Goal: Task Accomplishment & Management: Manage account settings

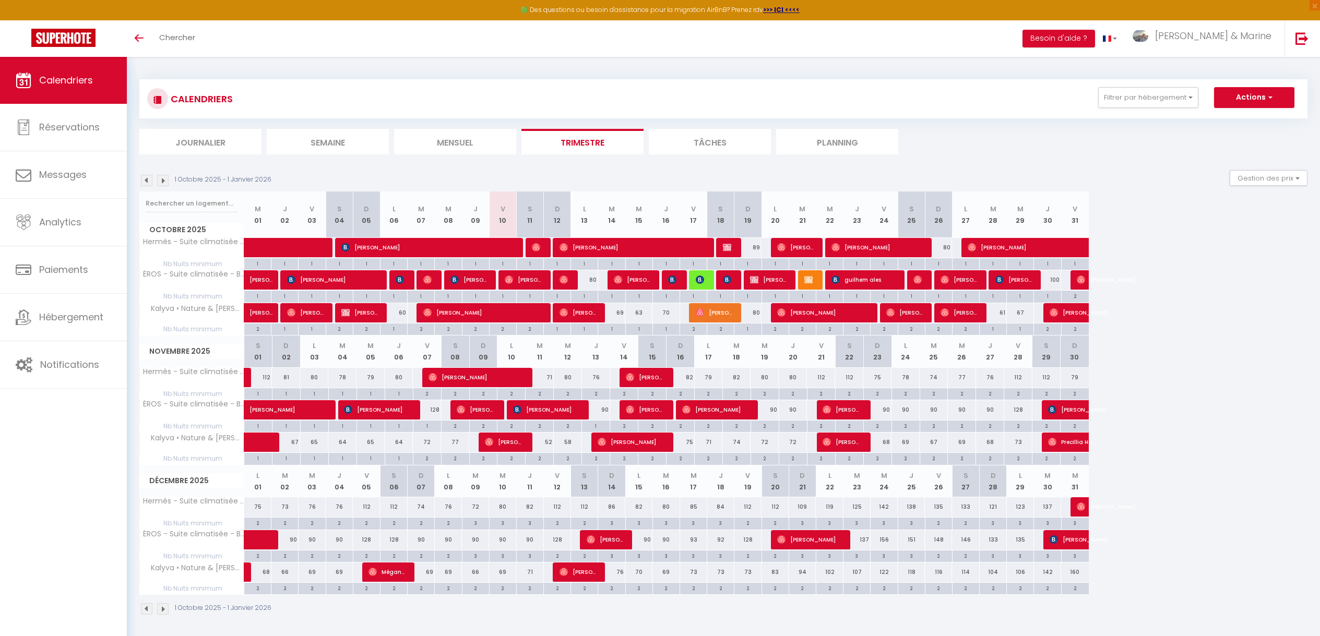
click at [618, 313] on div "69" at bounding box center [611, 312] width 27 height 19
type input "69"
type input "[DATE]"
type input "Mer 15 Octobre 2025"
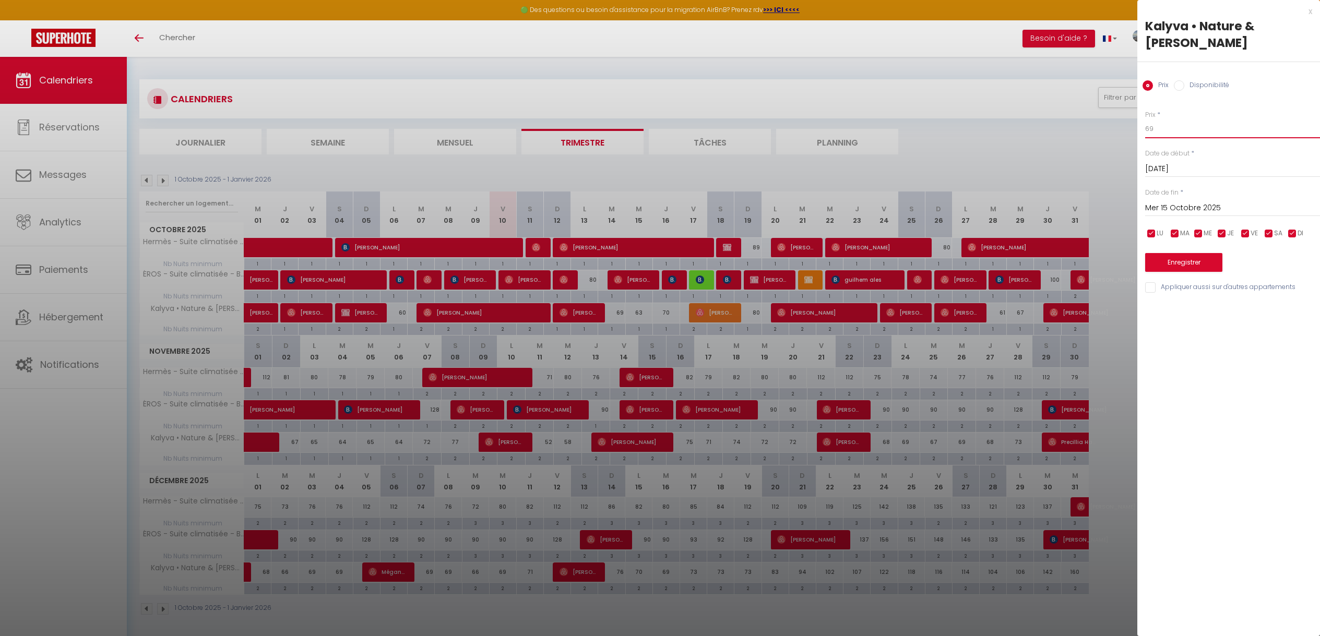
click at [1185, 120] on input "69" at bounding box center [1232, 129] width 175 height 19
type input "65"
click at [1178, 253] on button "Enregistrer" at bounding box center [1183, 262] width 77 height 19
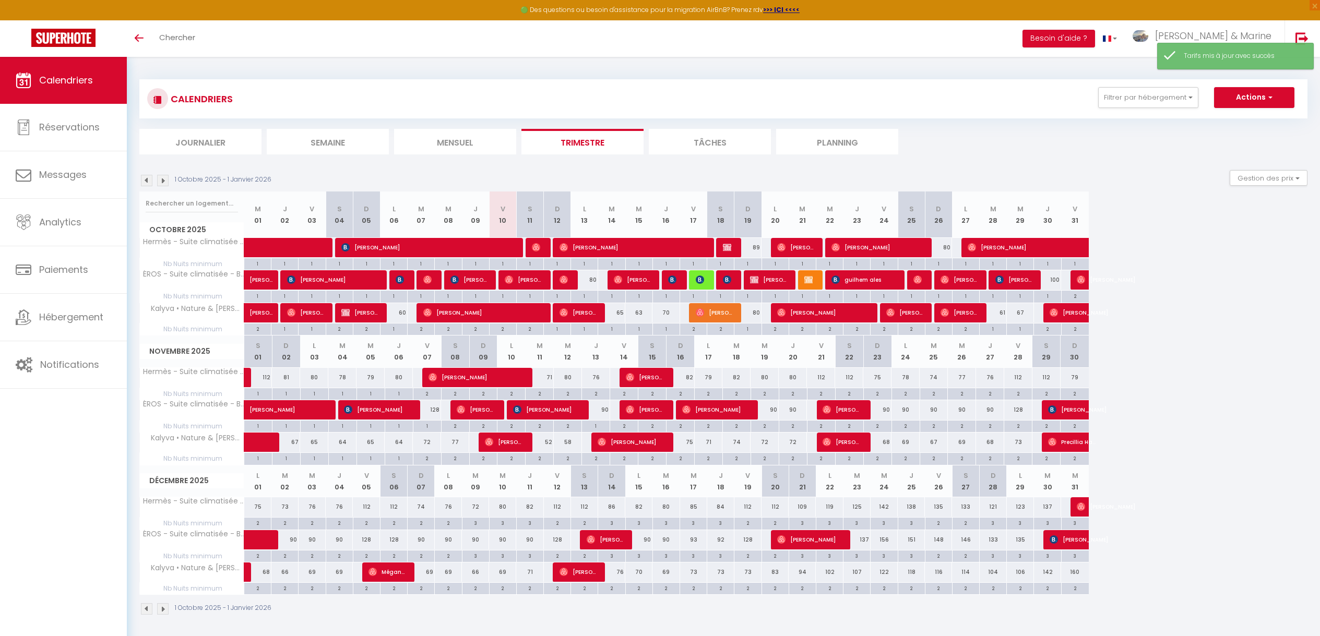
click at [642, 312] on div "63" at bounding box center [638, 312] width 27 height 19
type input "63"
type input "Mer 15 Octobre 2025"
type input "Jeu 16 Octobre 2025"
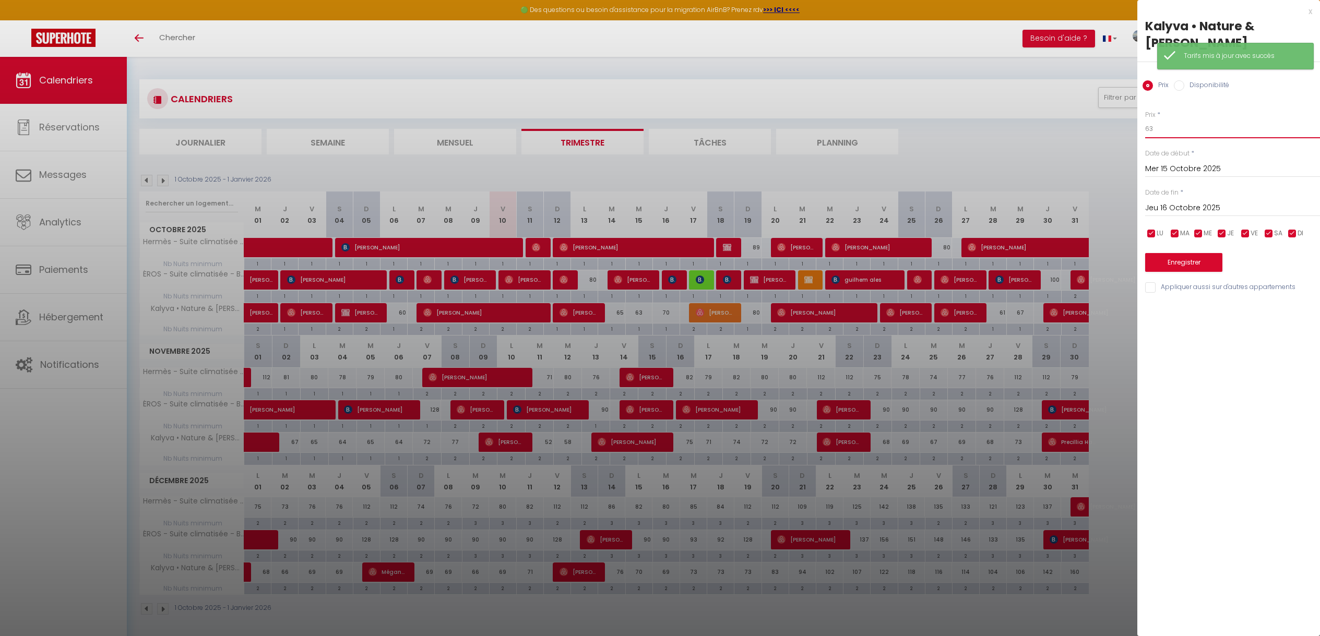
click at [1226, 120] on input "63" at bounding box center [1232, 129] width 175 height 19
type input "70"
click at [1169, 253] on button "Enregistrer" at bounding box center [1183, 262] width 77 height 19
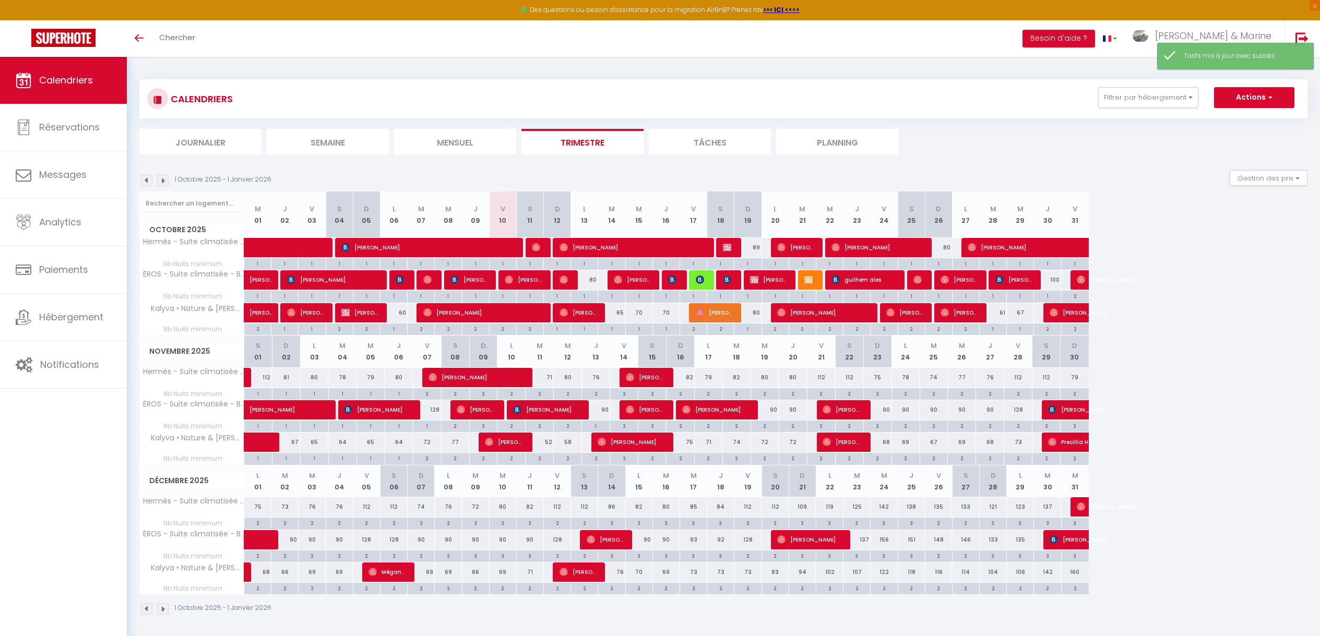
click at [667, 308] on div "70" at bounding box center [665, 312] width 27 height 19
type input "70"
type input "Jeu 16 Octobre 2025"
type input "Ven 17 Octobre 2025"
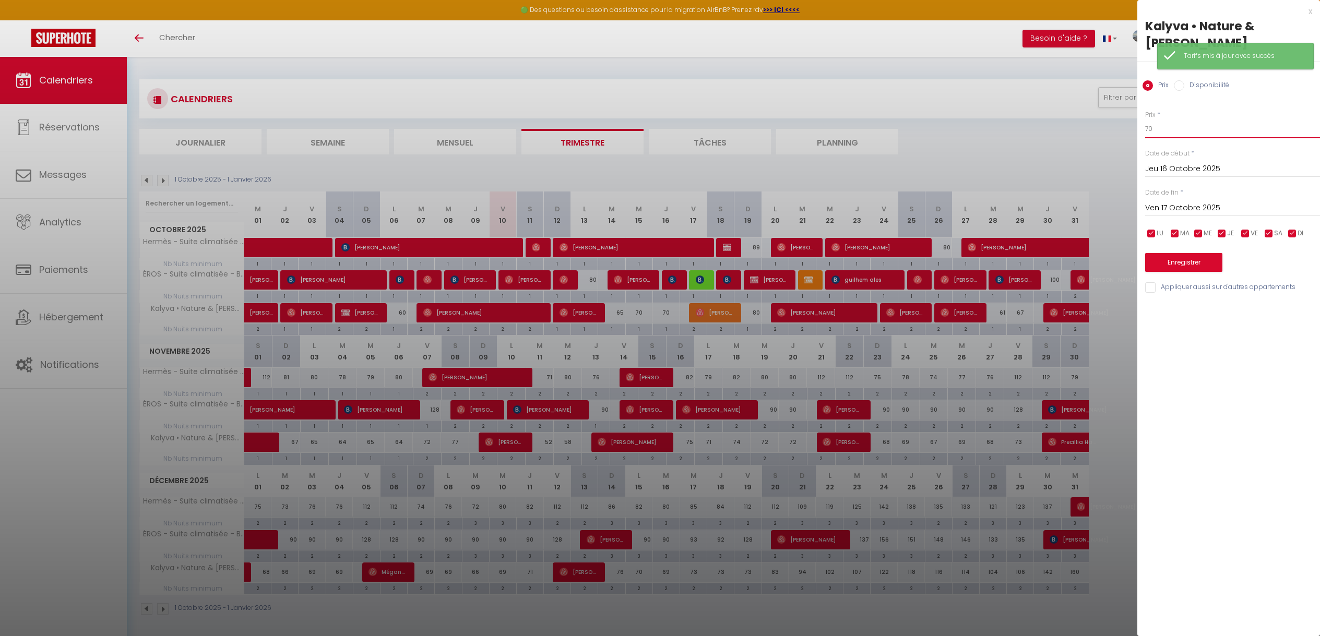
click at [1193, 120] on input "70" at bounding box center [1232, 129] width 175 height 19
type input "75"
click at [1190, 253] on button "Enregistrer" at bounding box center [1183, 262] width 77 height 19
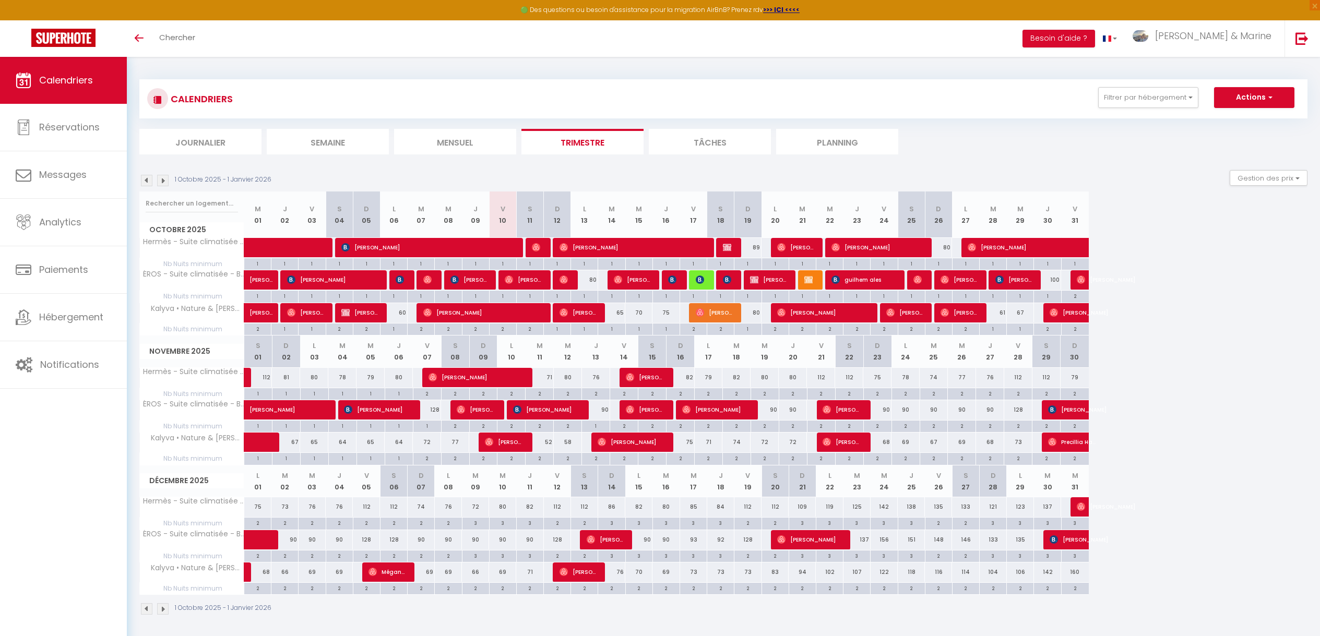
click at [1185, 315] on div "Octobre 2025 M 01 J 02 V 03 S 04 D 05 L 06 M 07 M 08 J 09 V 10 S 11 D 12 L 13 M…" at bounding box center [723, 264] width 1168 height 144
click at [1178, 315] on div "Octobre 2025 M 01 J 02 V 03 S 04 D 05 L 06 M 07 M 08 J 09 V 10 S 11 D 12 L 13 M…" at bounding box center [723, 264] width 1168 height 144
click at [161, 610] on img at bounding box center [162, 608] width 11 height 11
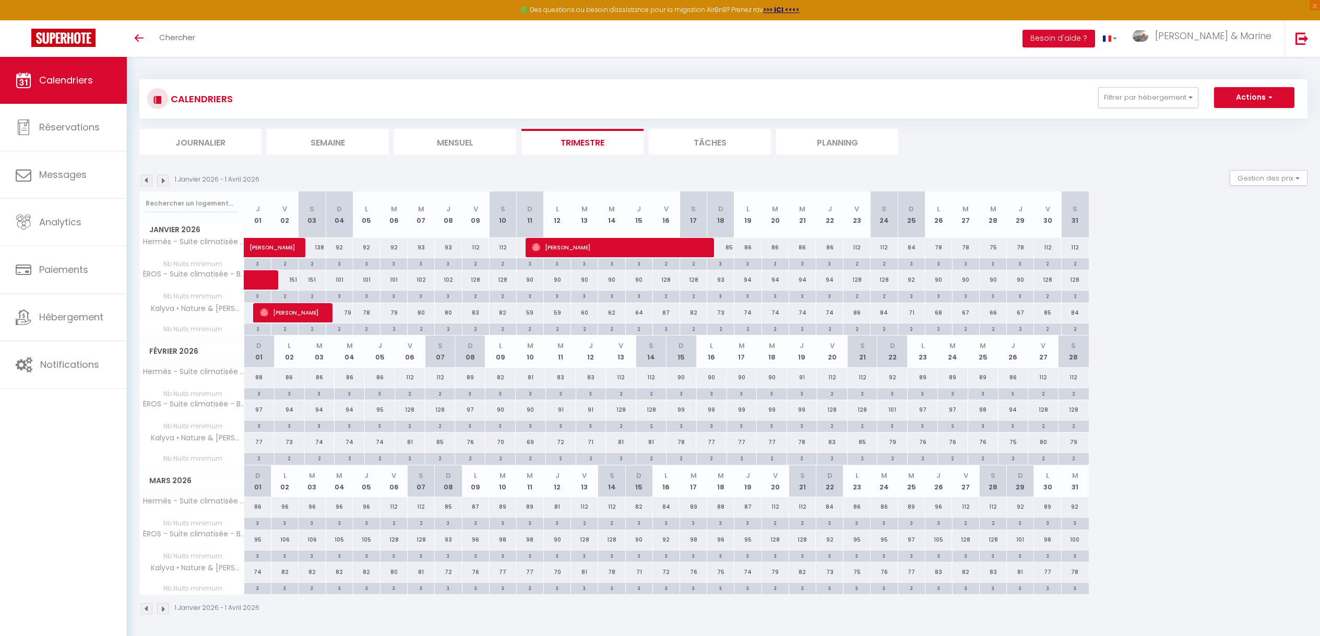
click at [161, 608] on img at bounding box center [162, 608] width 11 height 11
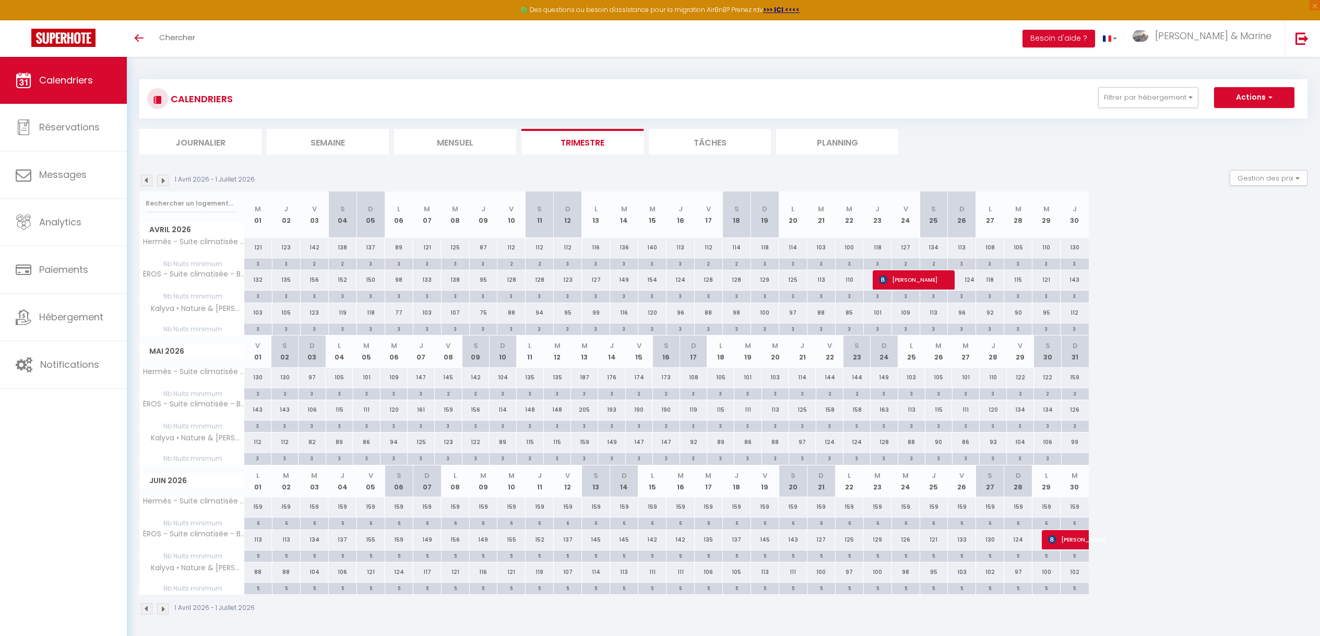
click at [150, 609] on img at bounding box center [146, 608] width 11 height 11
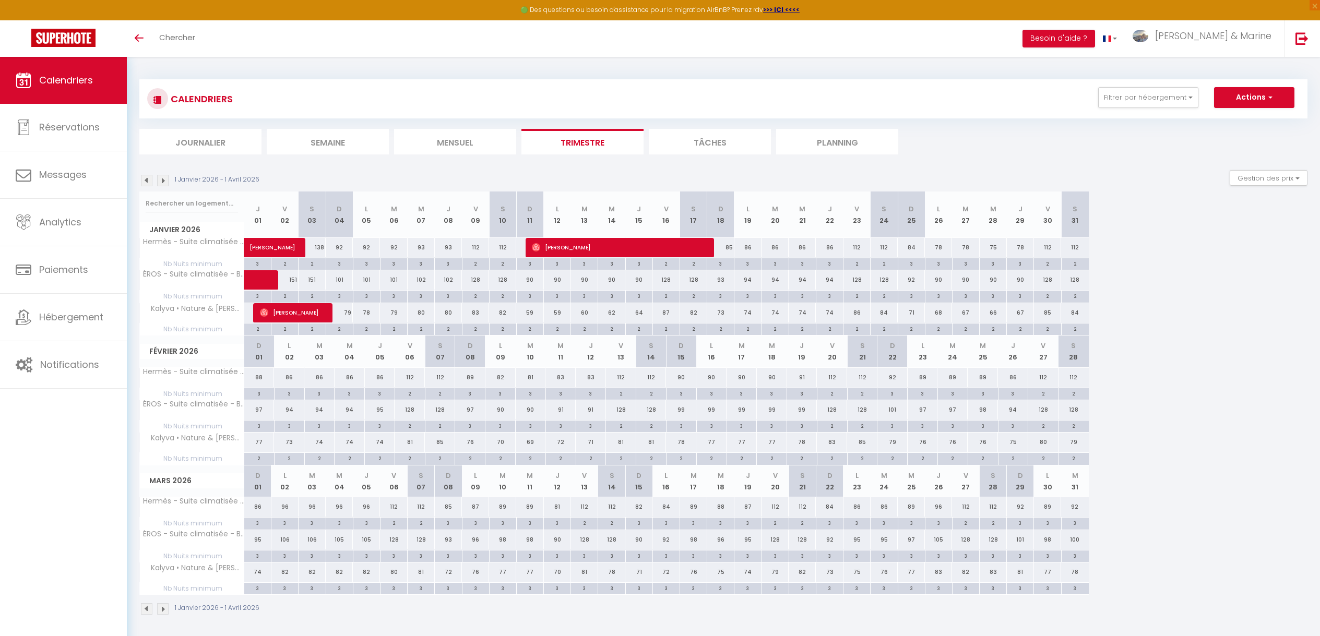
click at [150, 609] on img at bounding box center [146, 608] width 11 height 11
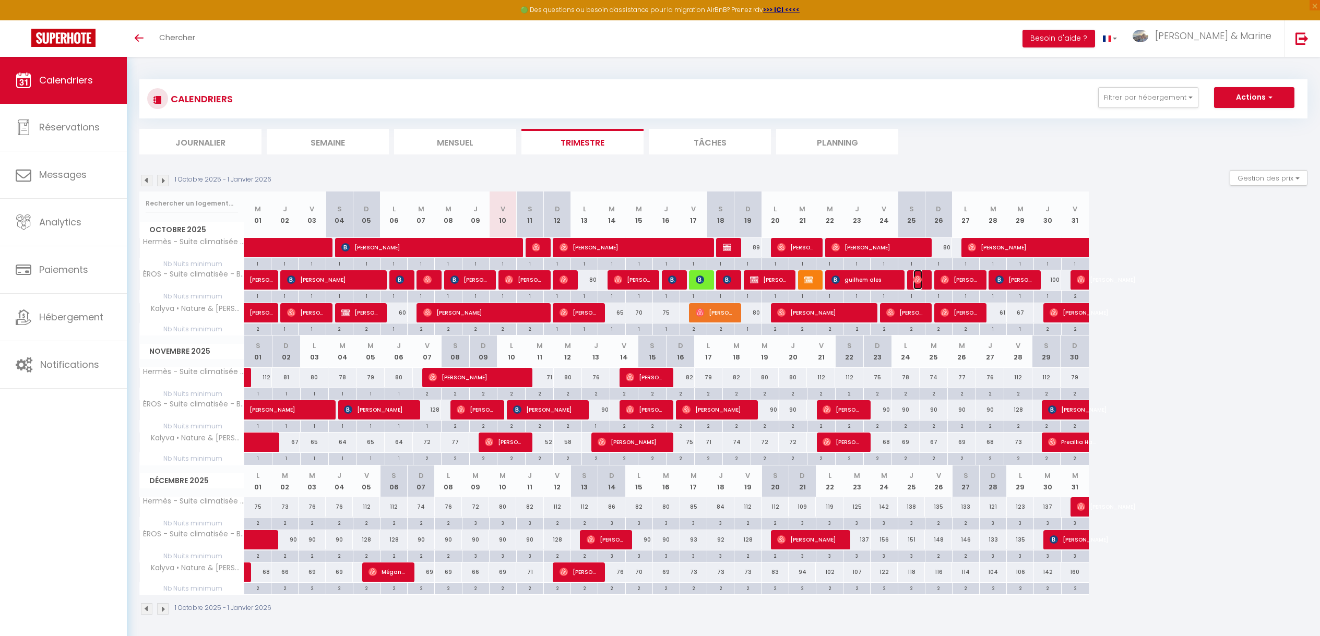
click at [920, 280] on img at bounding box center [917, 280] width 8 height 8
select select "OK"
select select "1"
select select "0"
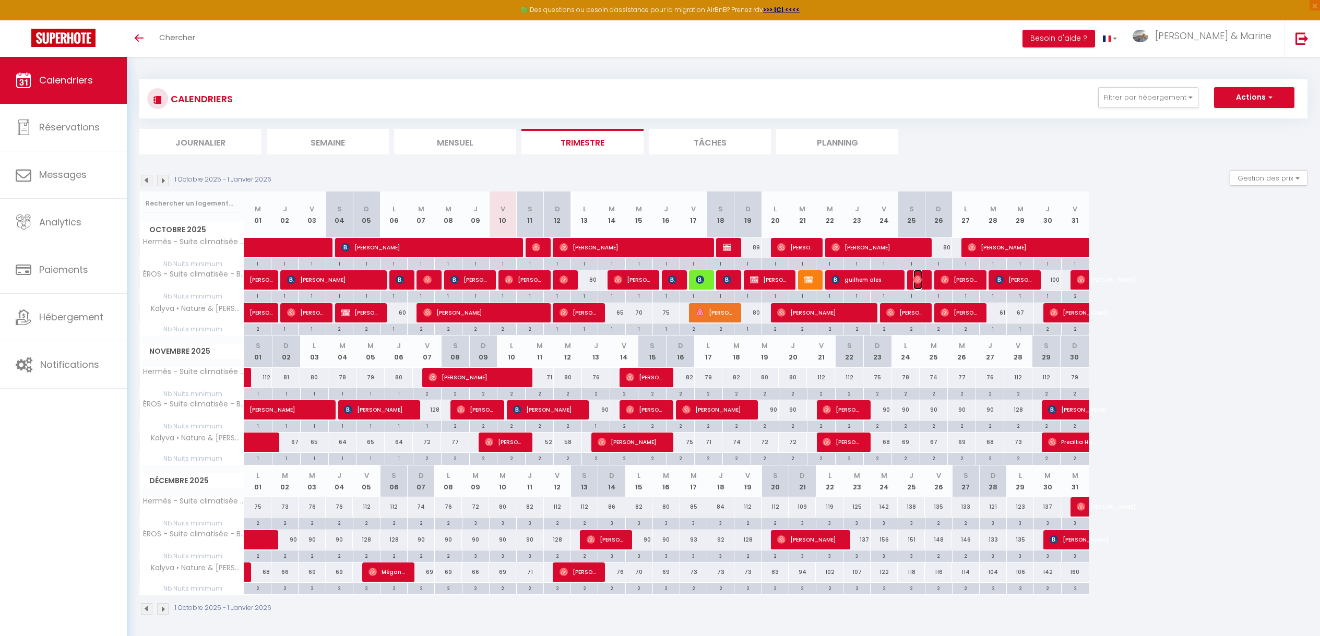
select select "1"
select select
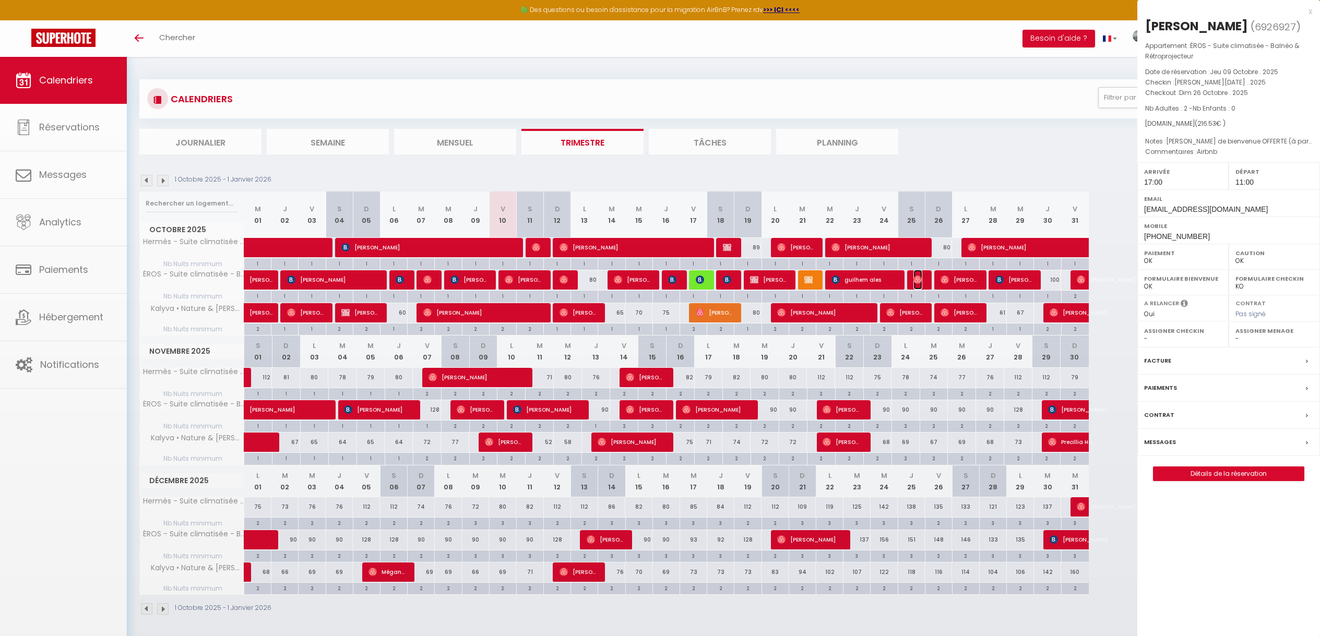
select select "33758"
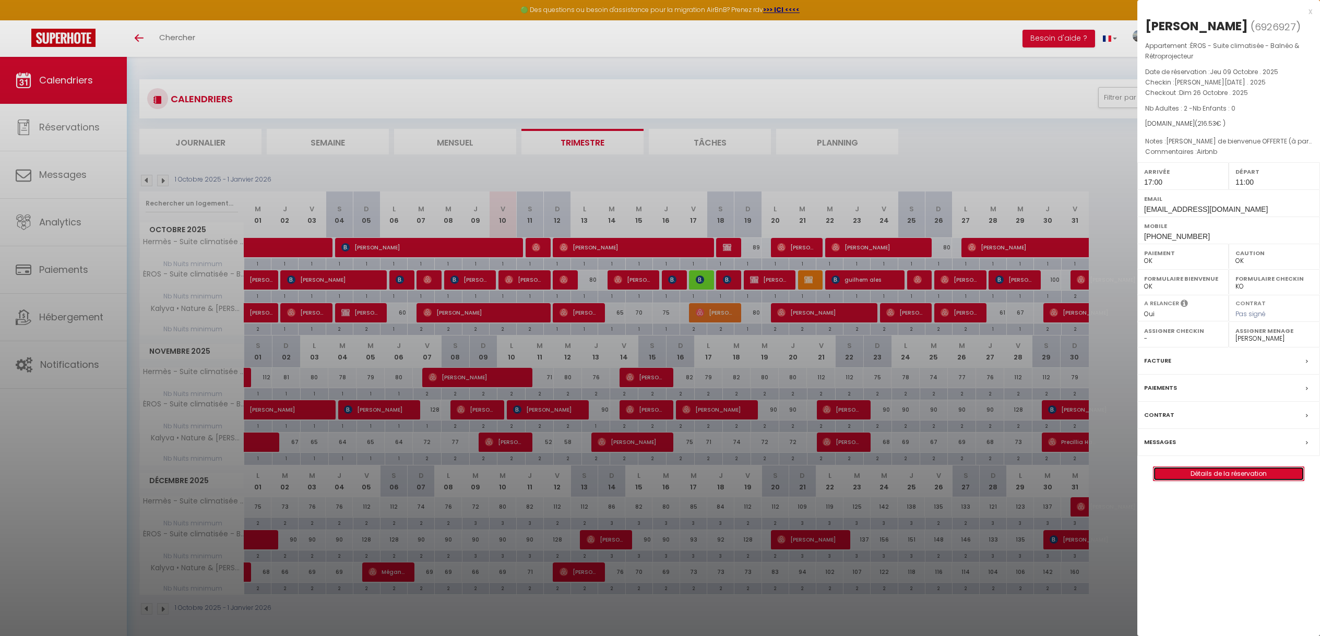
click at [1252, 474] on link "Détails de la réservation" at bounding box center [1228, 474] width 150 height 14
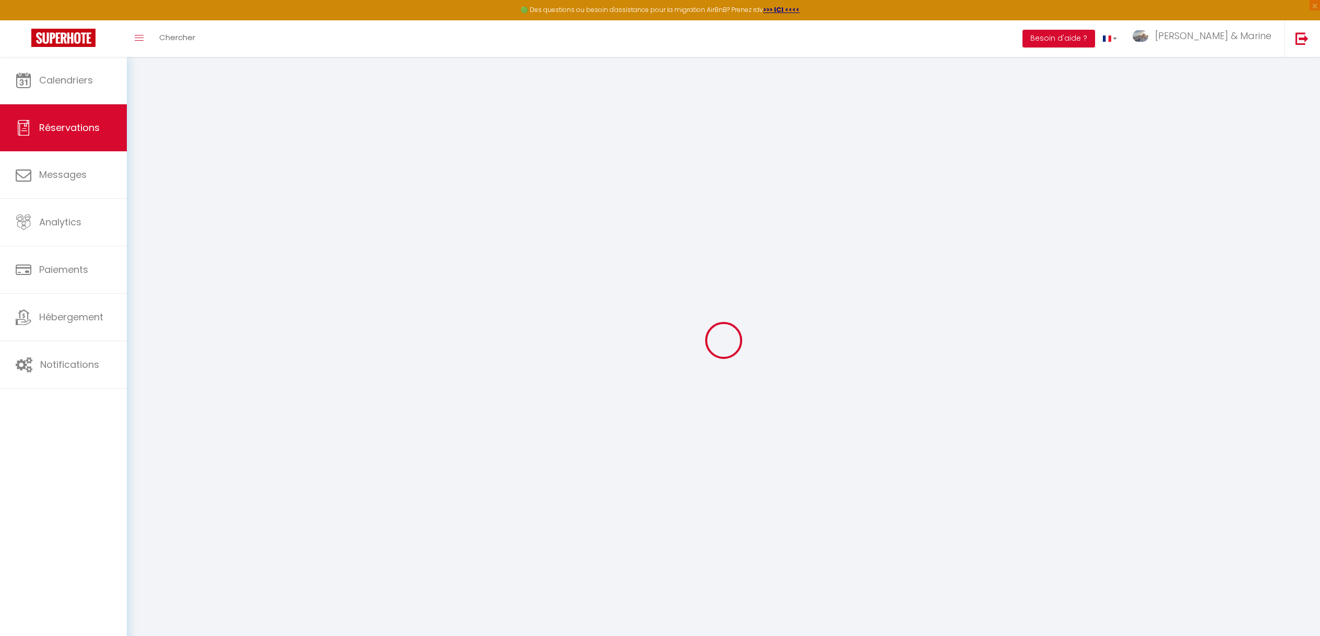
select index
select select
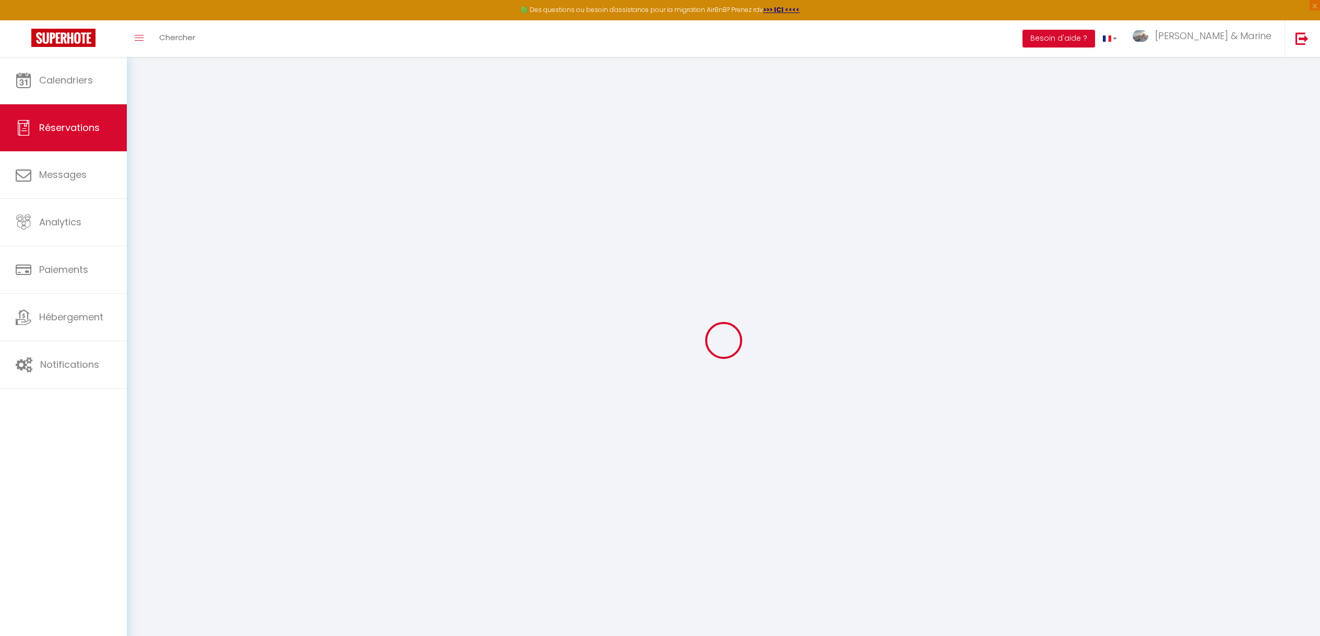
checkbox input "false"
select index
select select
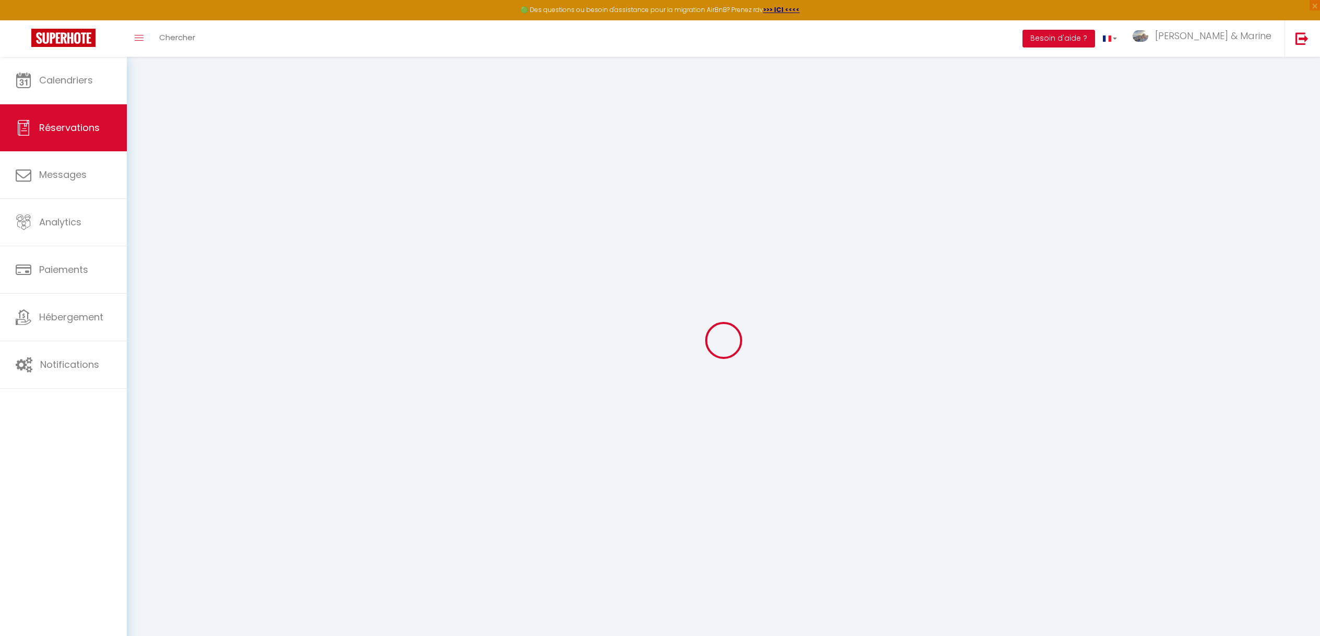
select select
checkbox input "false"
select index
select select
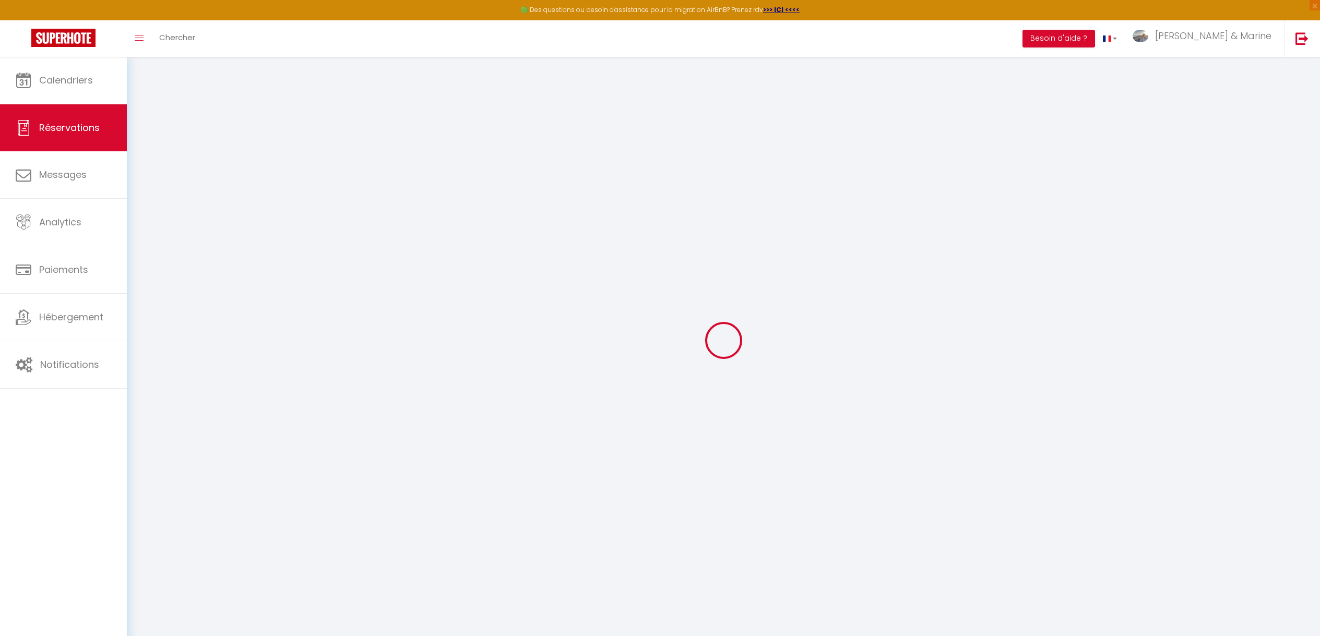
select select
checkbox input "false"
select index
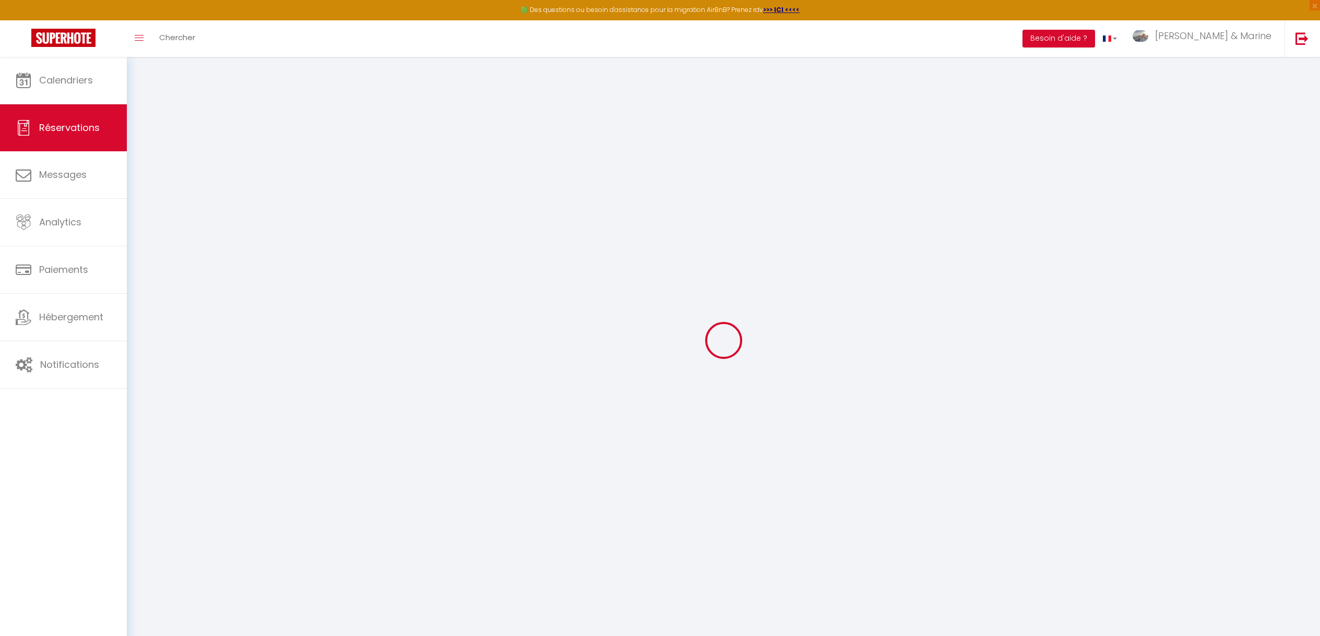
select select
type input "53"
type input "8.53"
select select
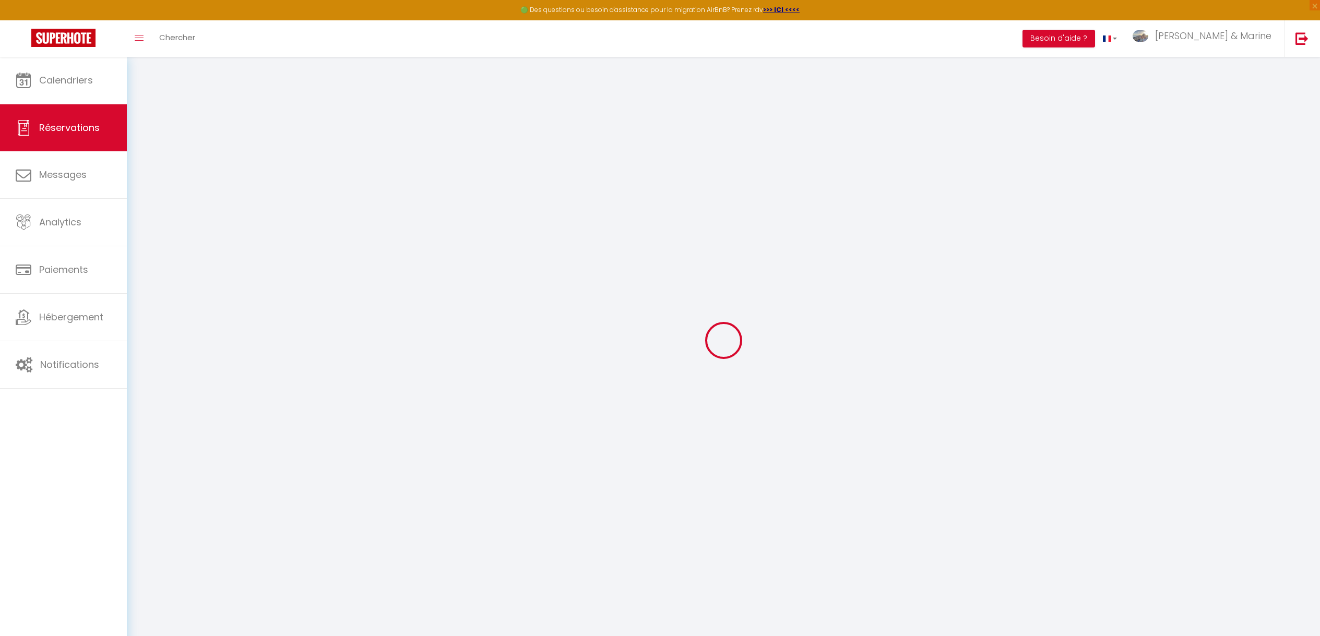
checkbox input "false"
select index
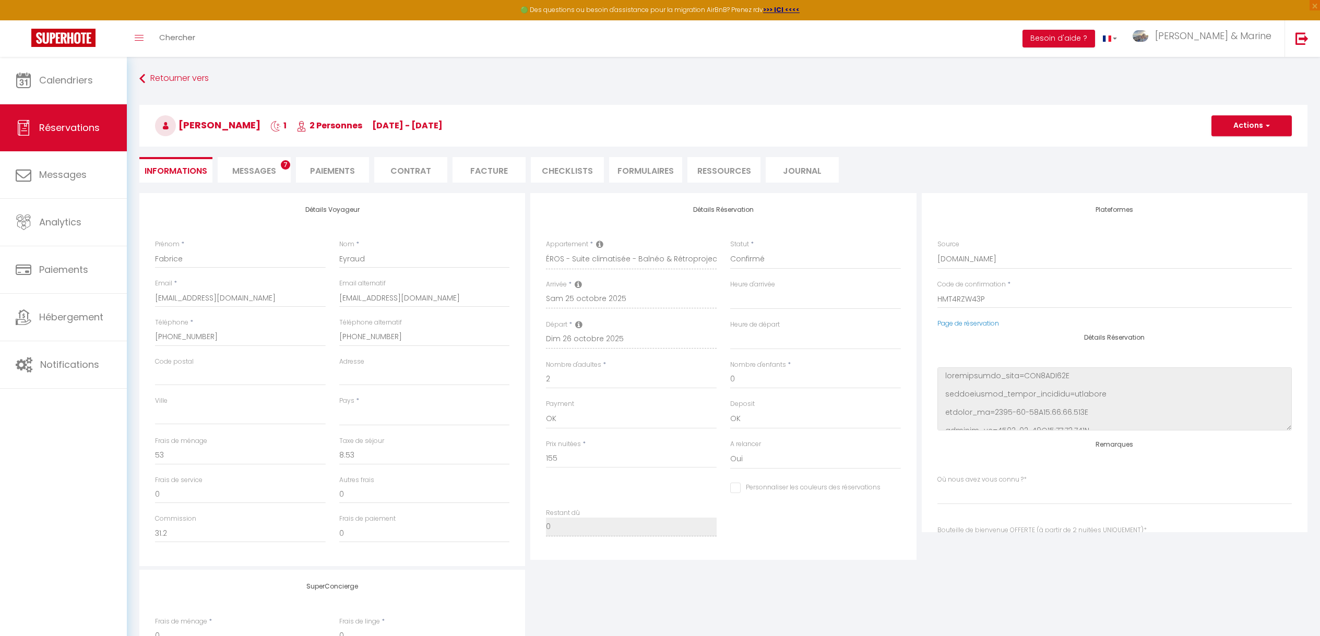
select select
checkbox input "false"
select index
select select "17:00"
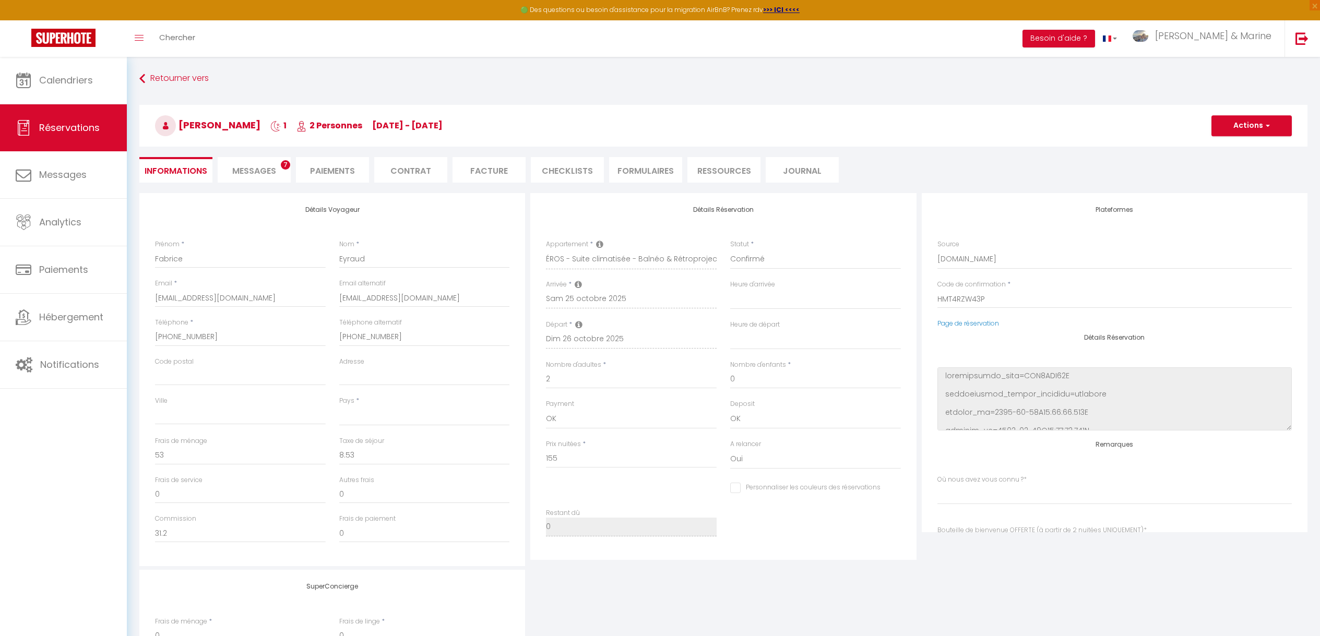
select select "11:00"
click at [737, 486] on input "Personnaliser les couleurs des réservations" at bounding box center [805, 488] width 150 height 10
checkbox input "true"
select select
select index
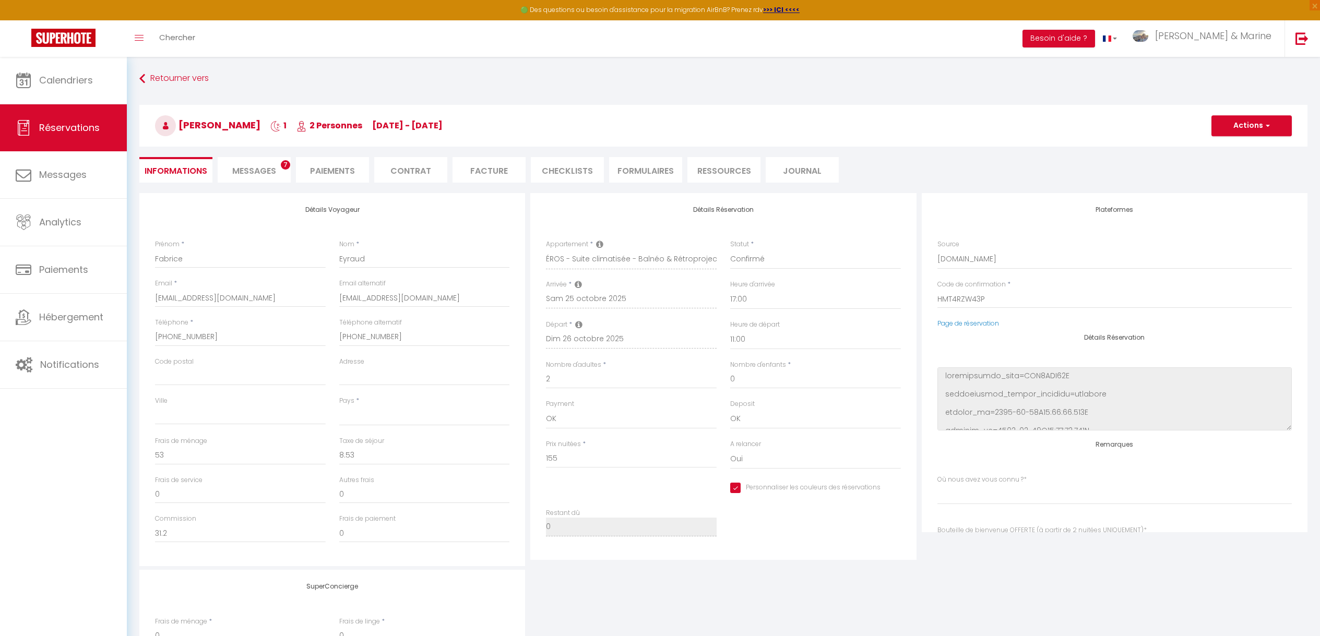
select index
click at [896, 487] on span at bounding box center [896, 487] width 8 height 8
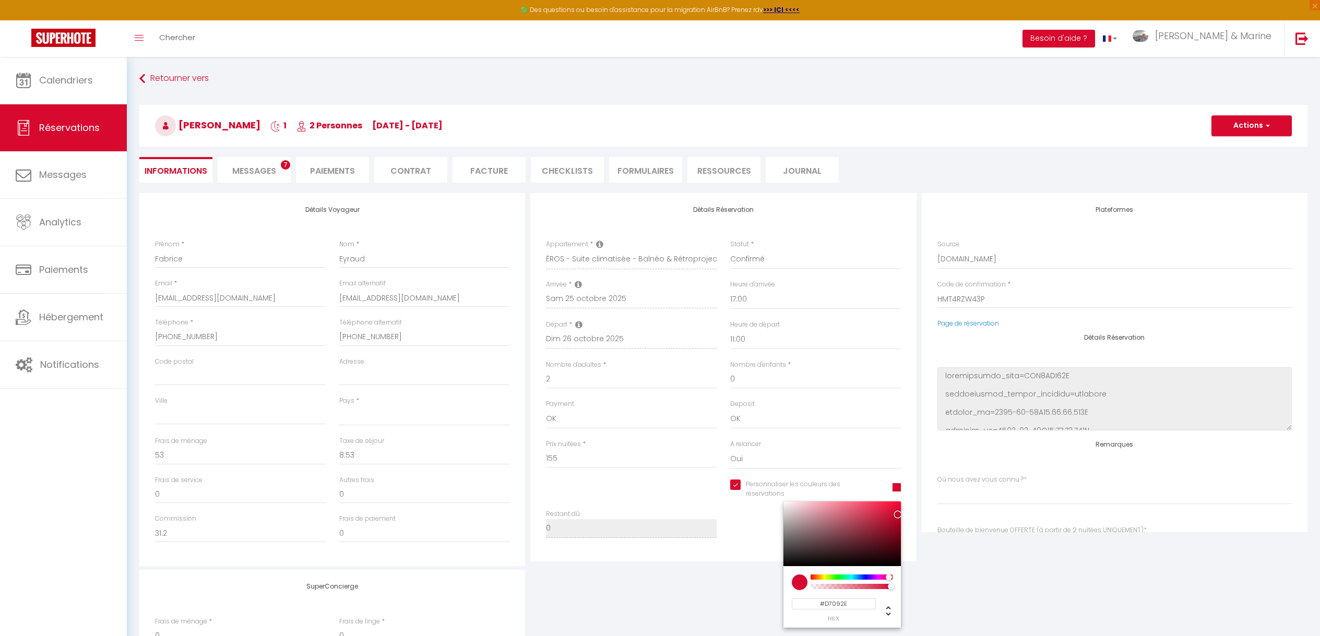
select select
select index
type input "#D79909"
select select
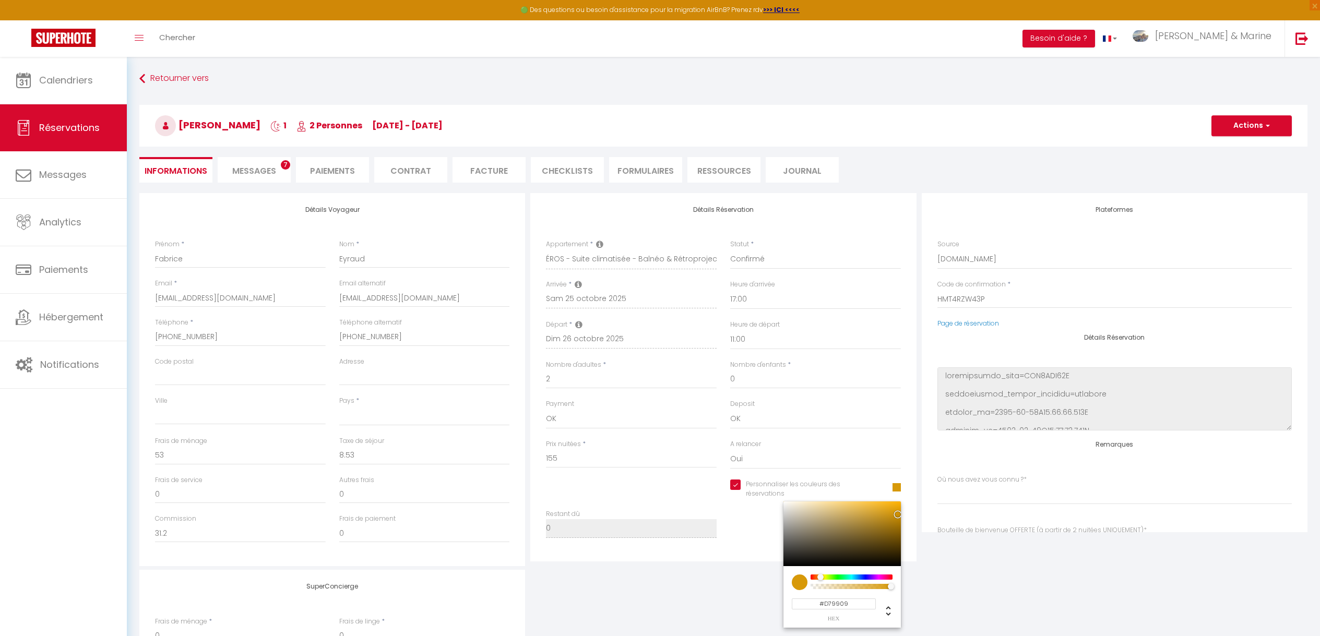
select index
type input "#D79109"
select select
select index
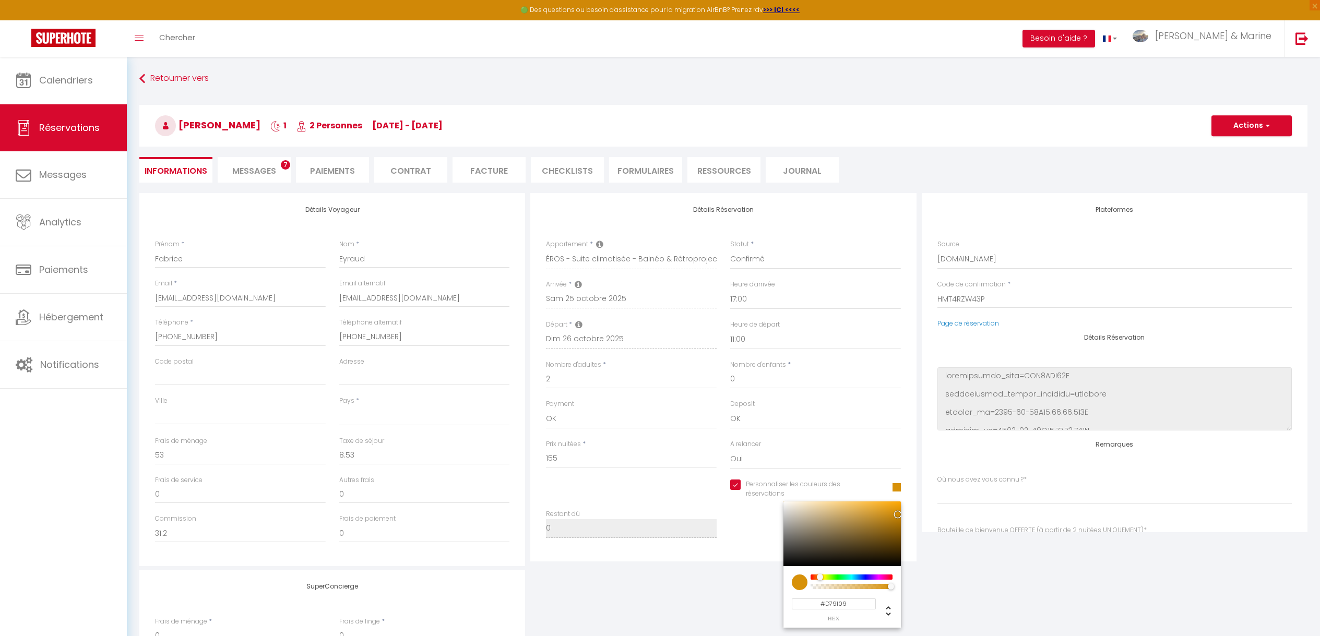
select index
type input "#D78909"
select select
select index
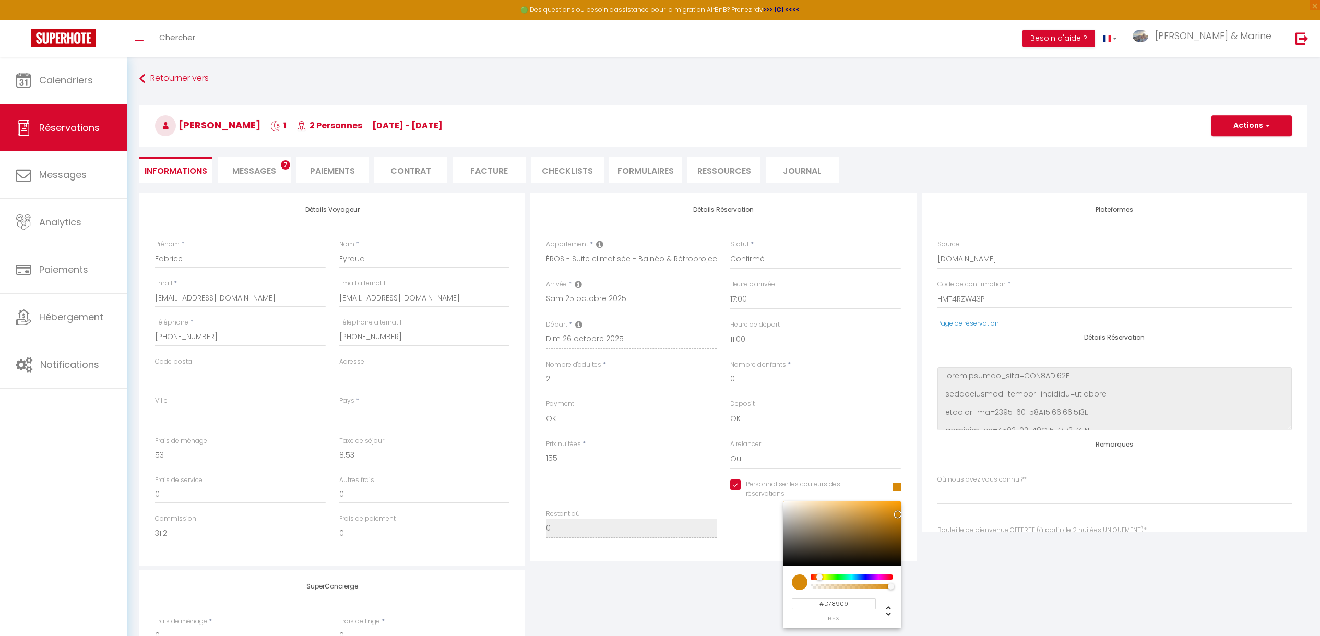
type input "#D78109"
select select
select index
type input "#D77909"
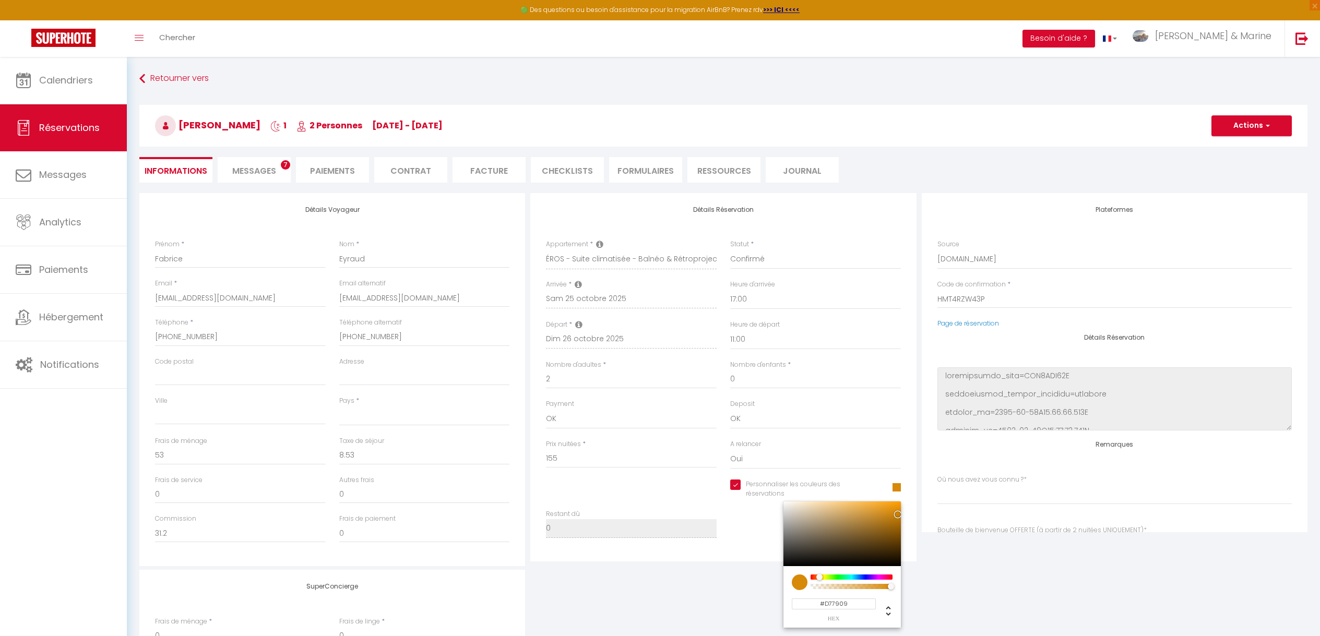
select select
select index
type input "#D77109"
select select
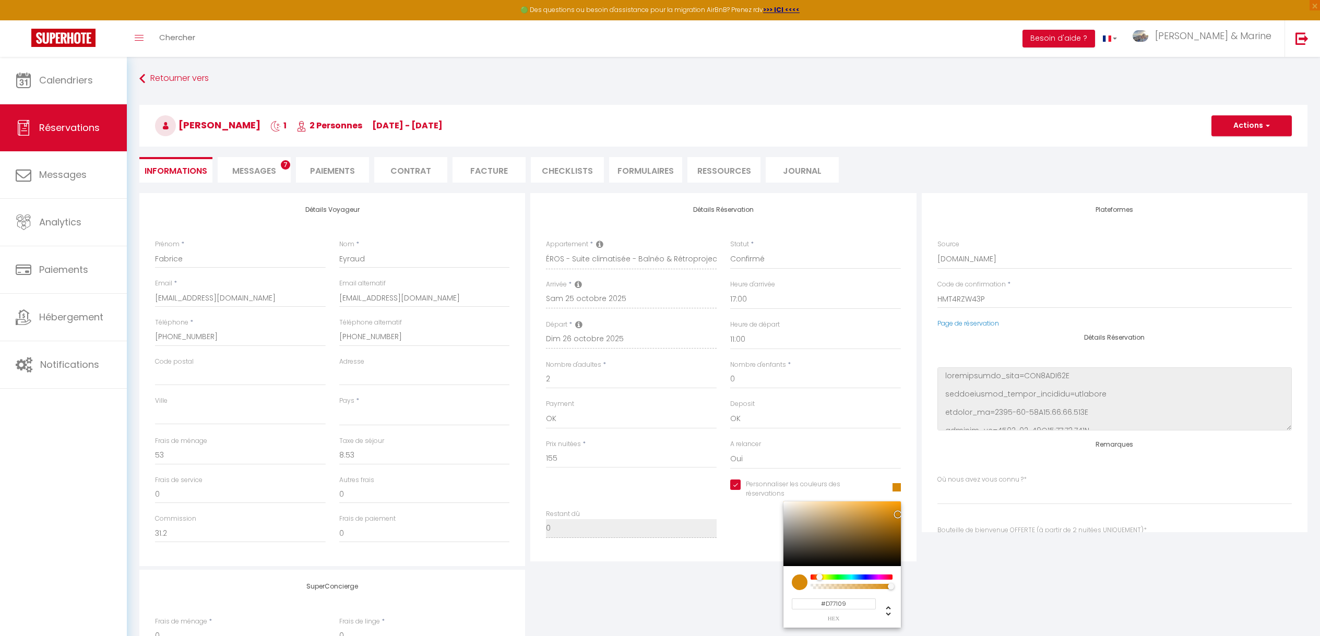
select index
type input "#D76909"
select select
select index
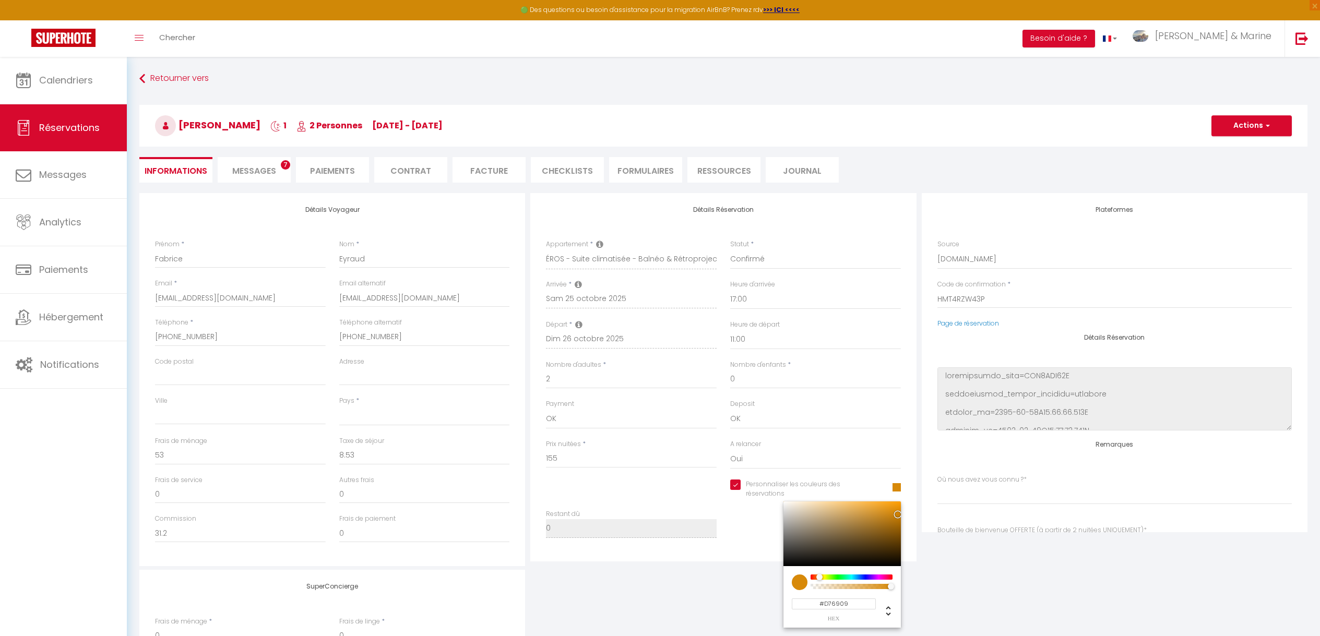
select index
type input "#D76009"
select select
select index
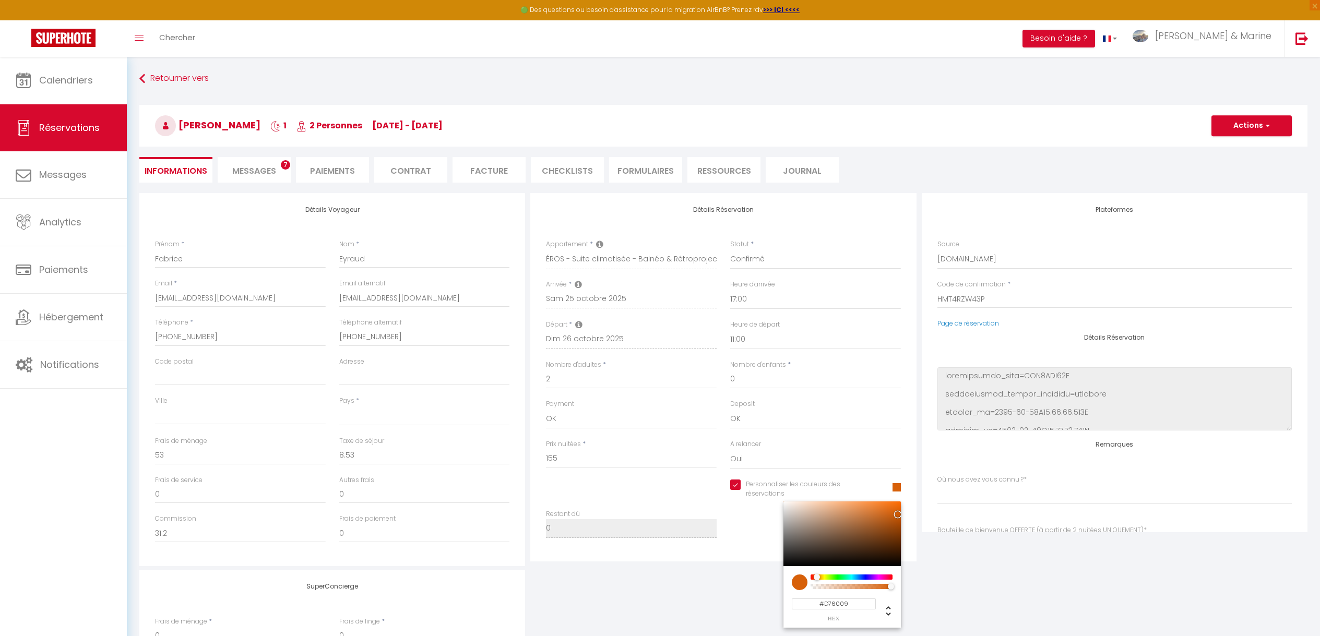
type input "#D76909"
select select
select index
type input "#D77109"
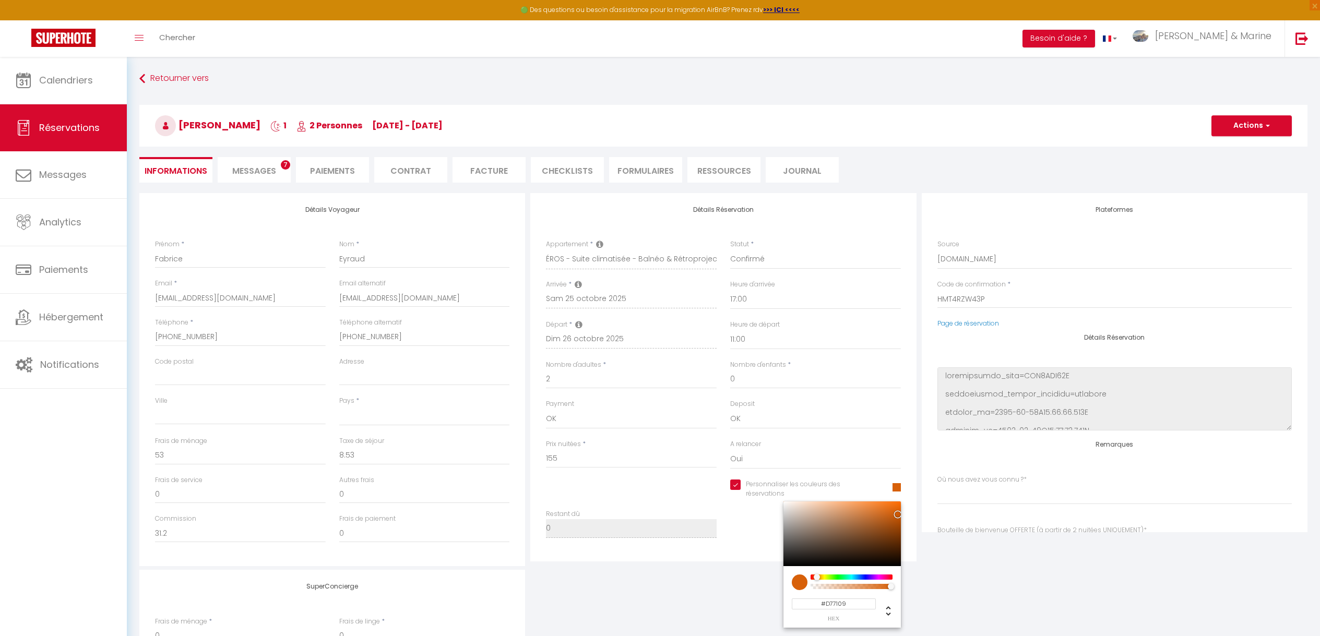
select select
select index
type input "#D77909"
select select
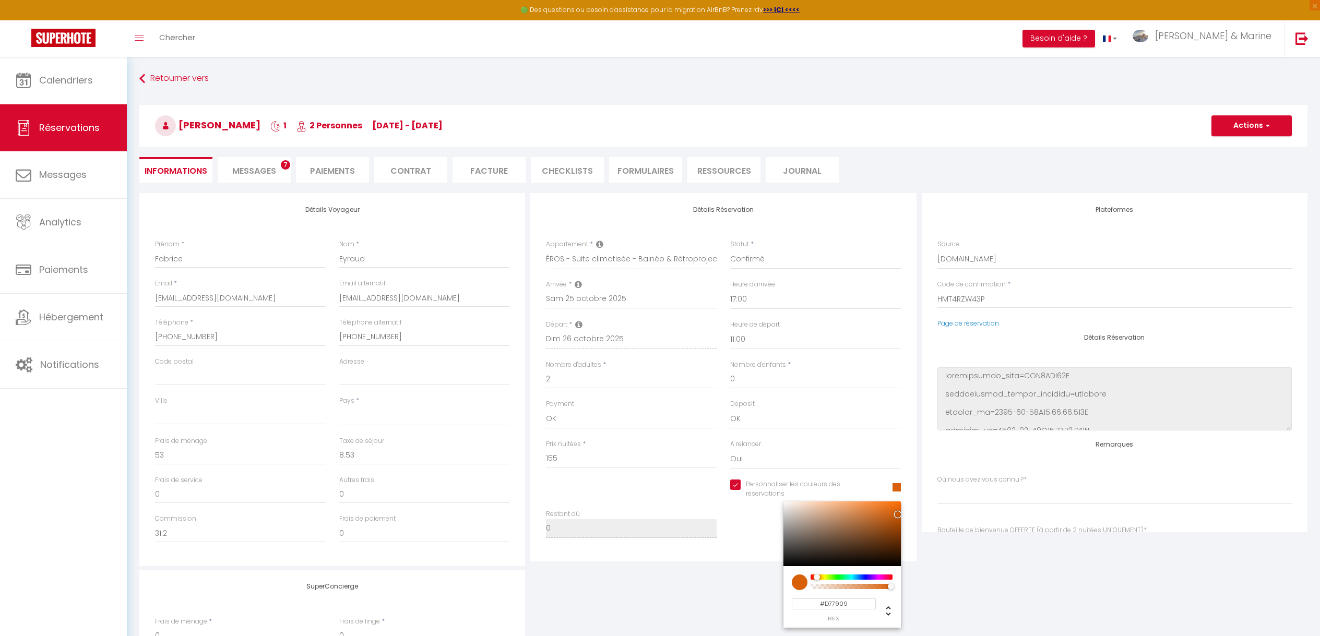
select index
type input "#D78109"
select select
select index
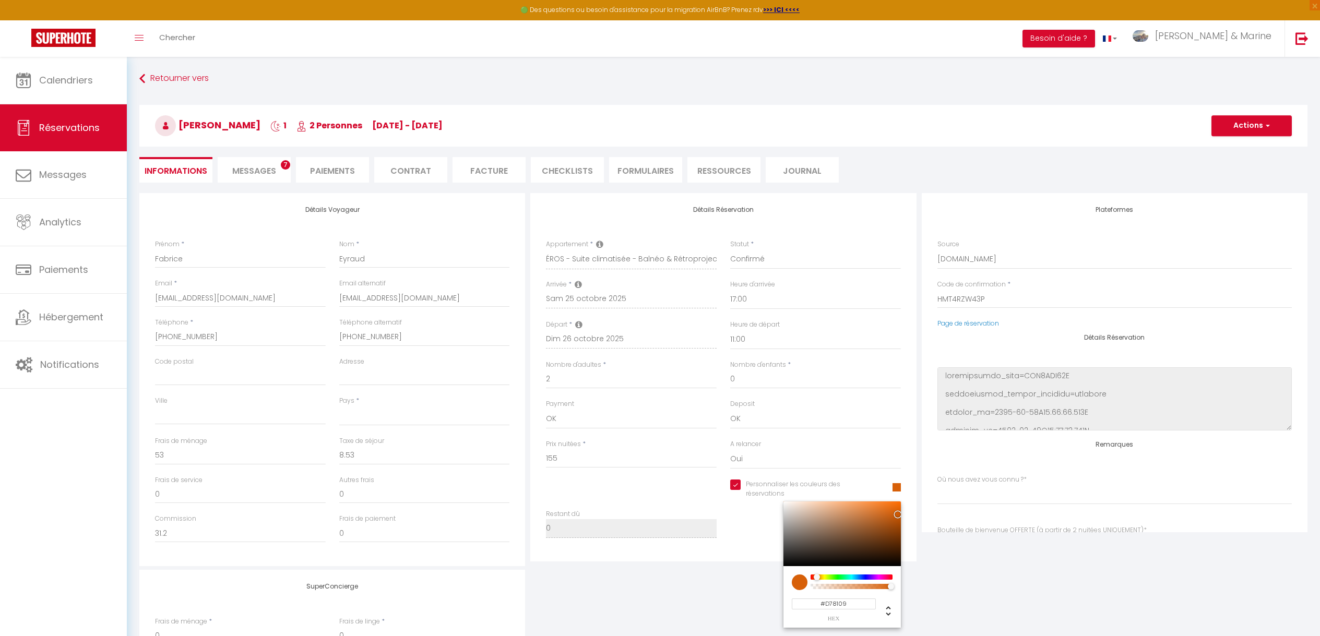
select index
type input "#D78909"
select select
select index
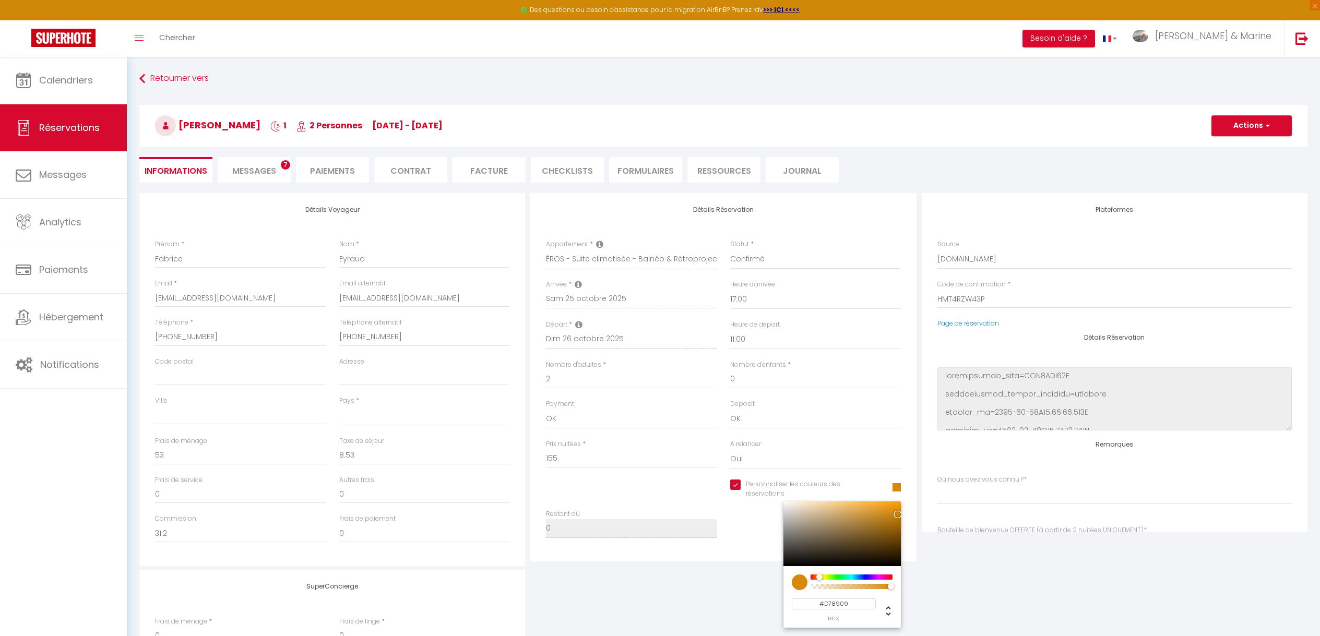
type input "#D79109"
select select
select index
type input "#D79909"
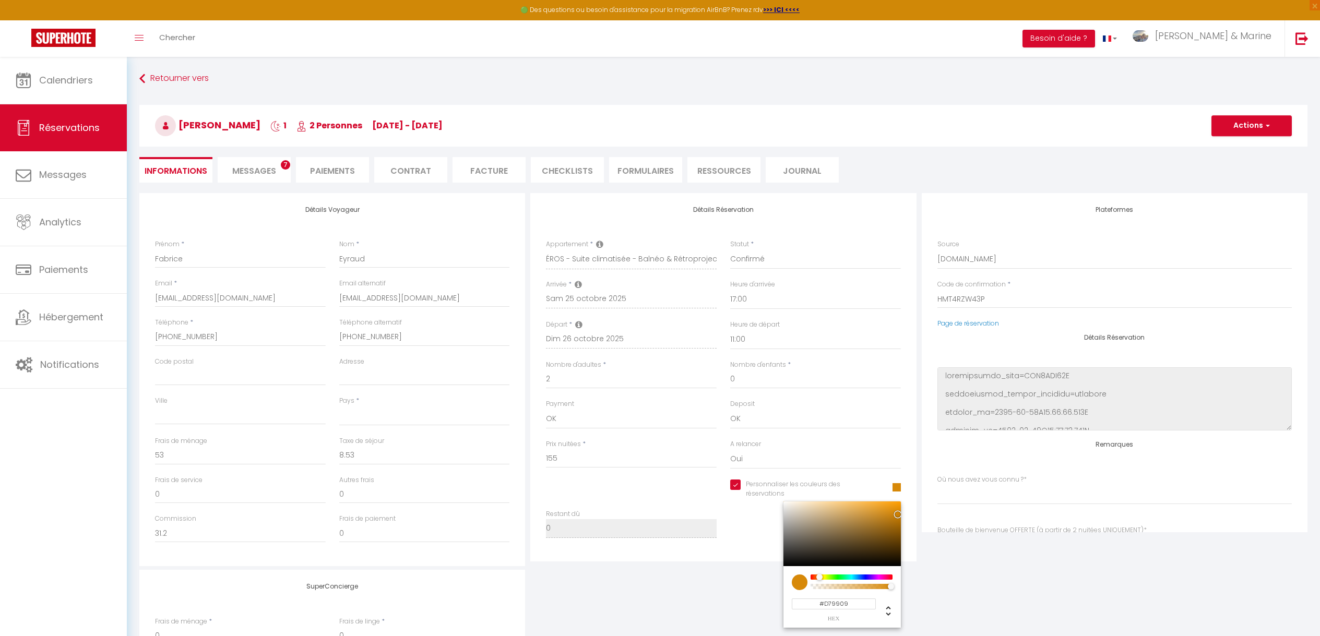
select select
select index
type input "#D7A109"
select select
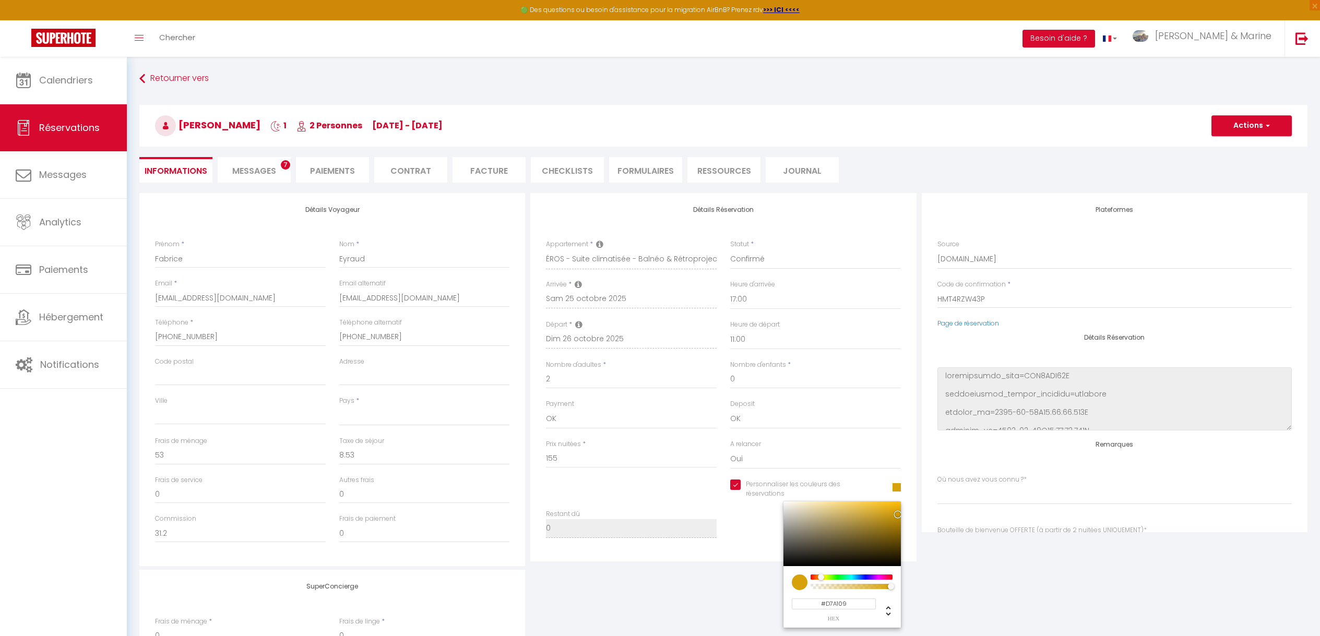
select index
type input "#D7A909"
select select
select index
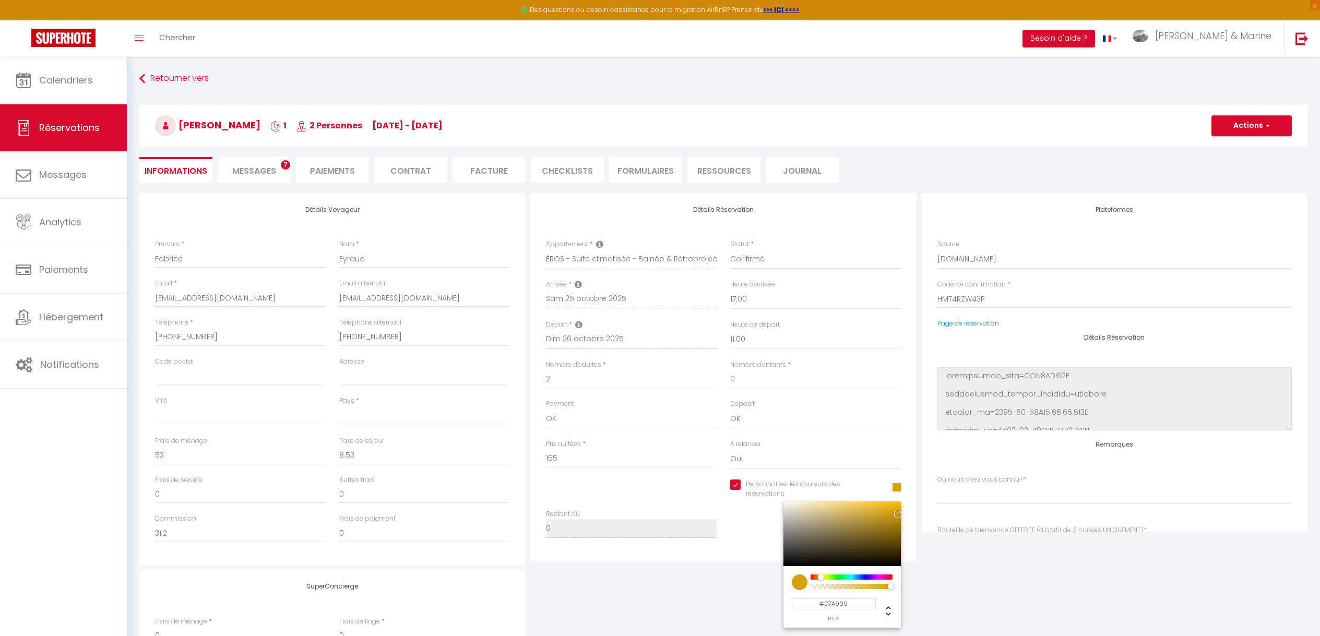
select index
type input "#D7B109"
select select
select index
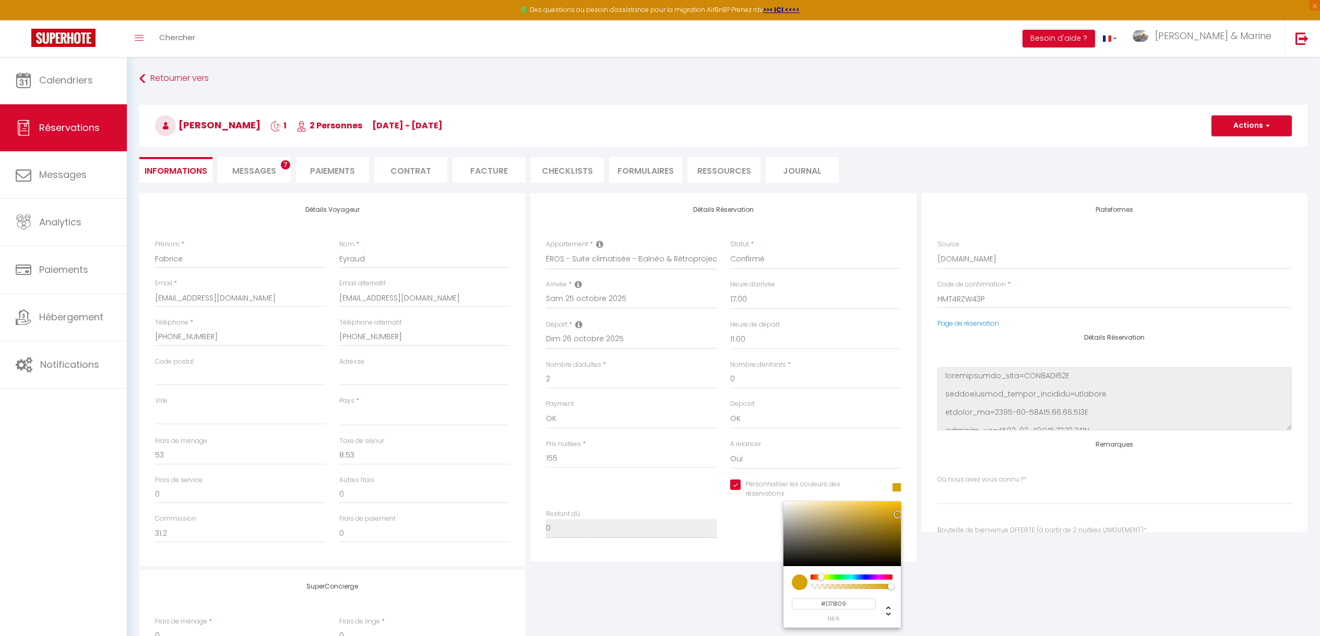
type input "#D7B909"
select select
select index
type input "#D7C109"
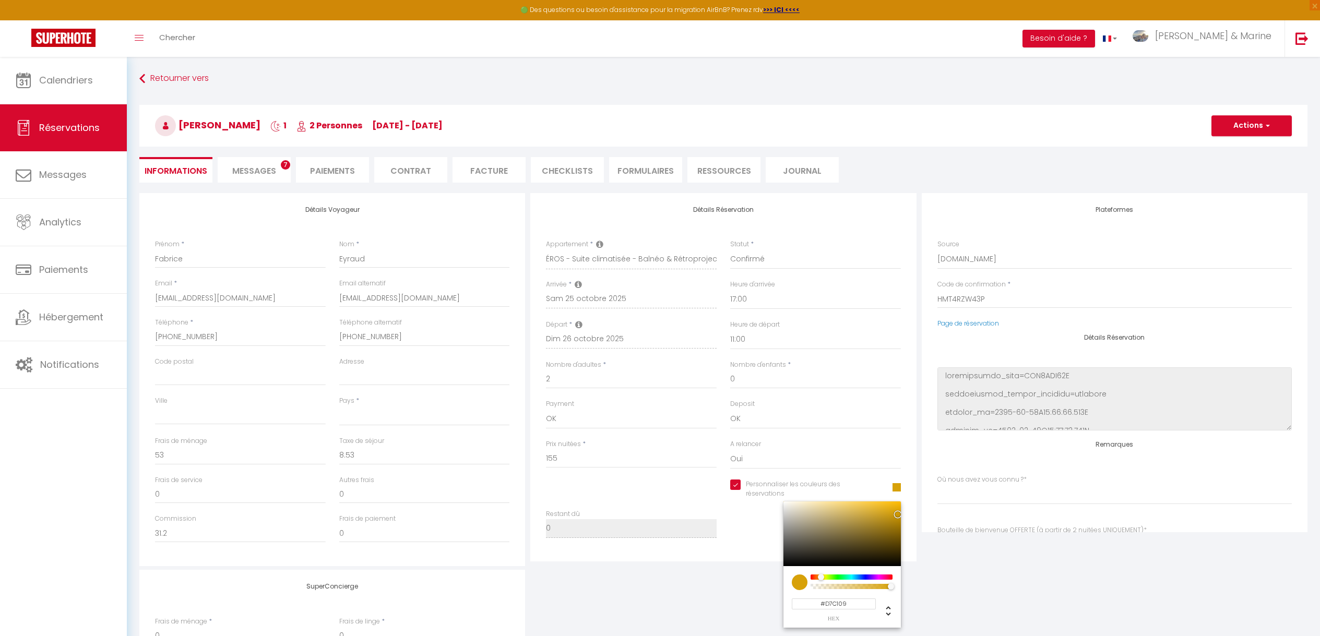
select select
select index
type input "#D7C909"
select select
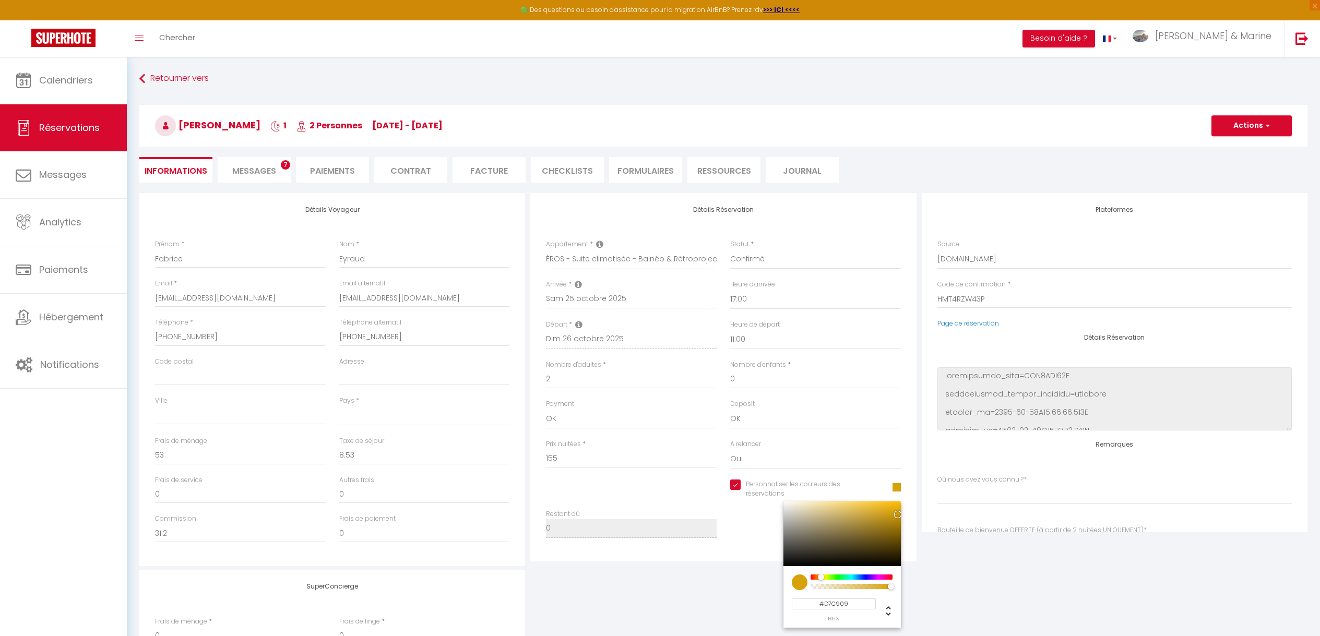
select index
type input "#D7D209"
select select
select index
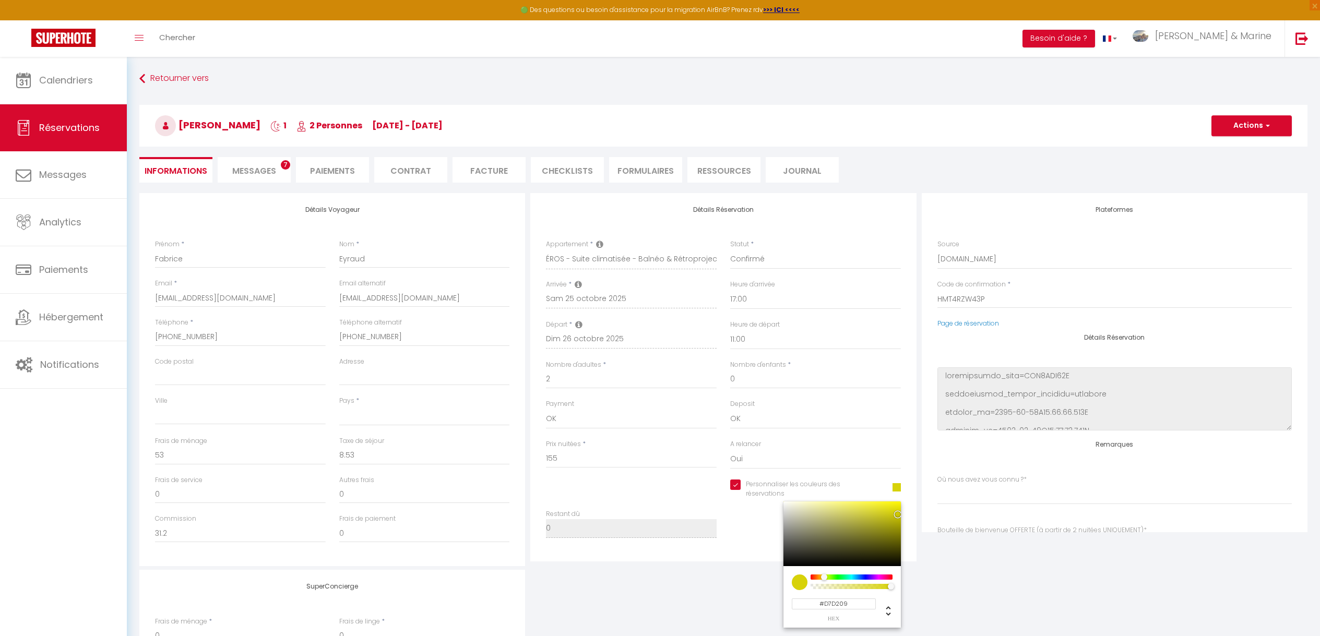
select index
type input "#D7C909"
select select
select index
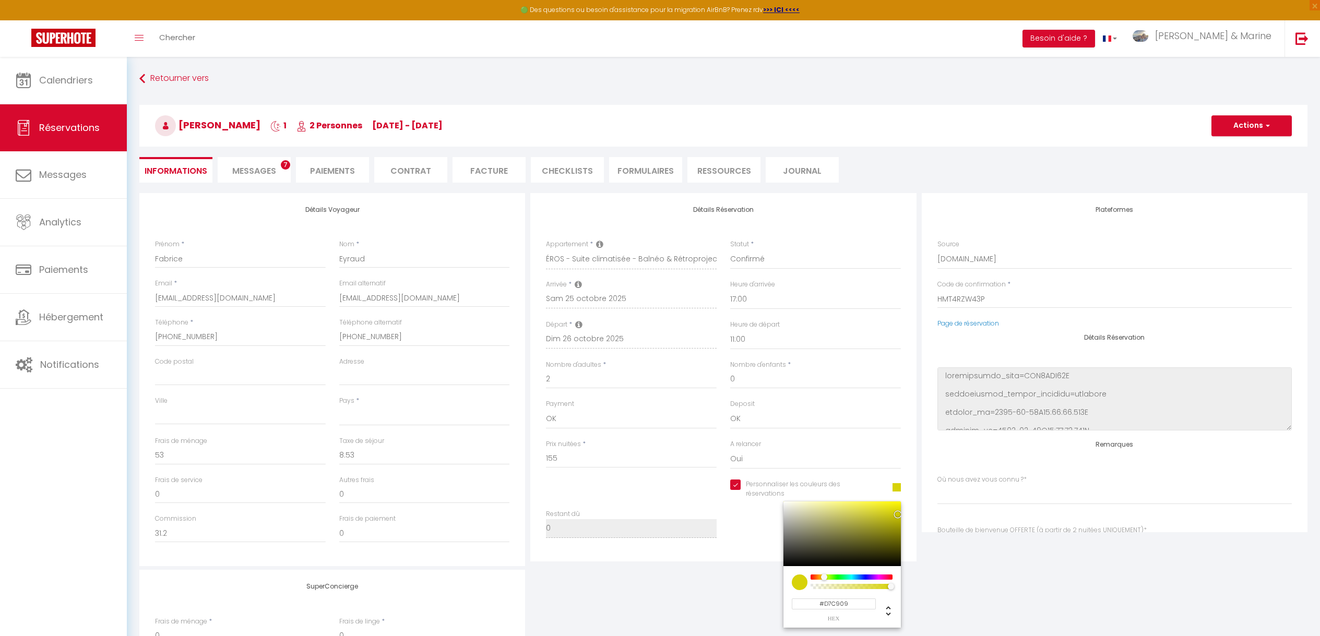
type input "#D7C109"
select select
select index
type input "#D7B909"
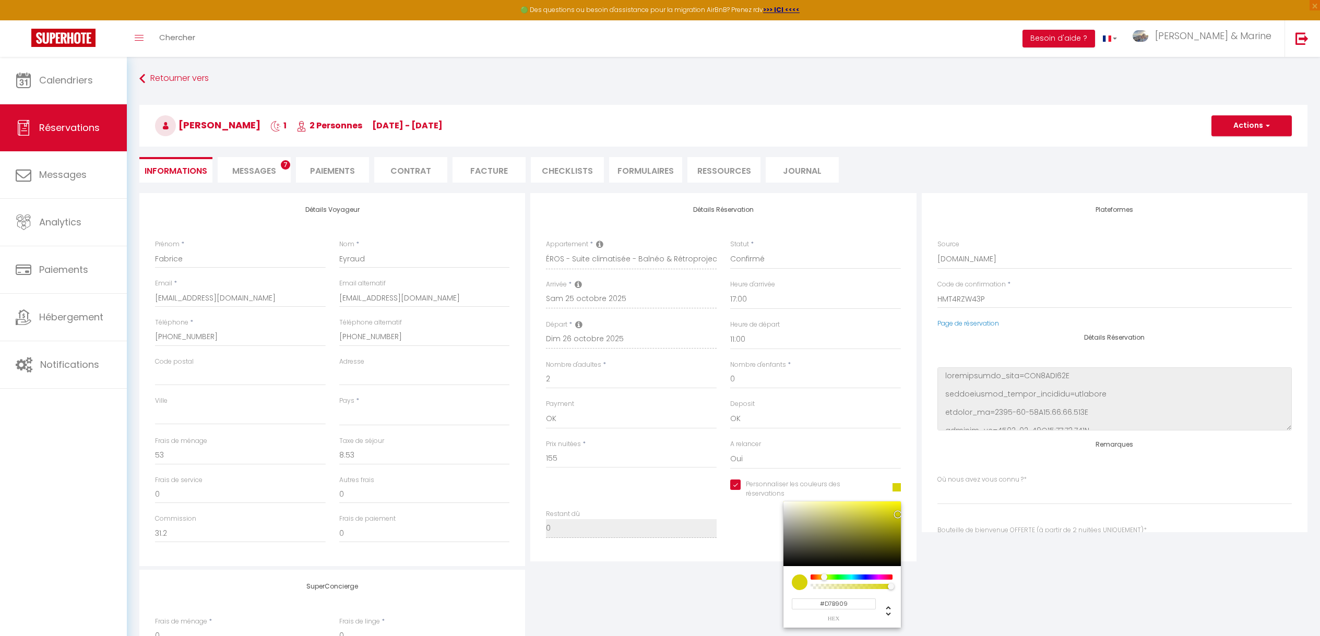
select select
select index
type input "#D7A909"
select select
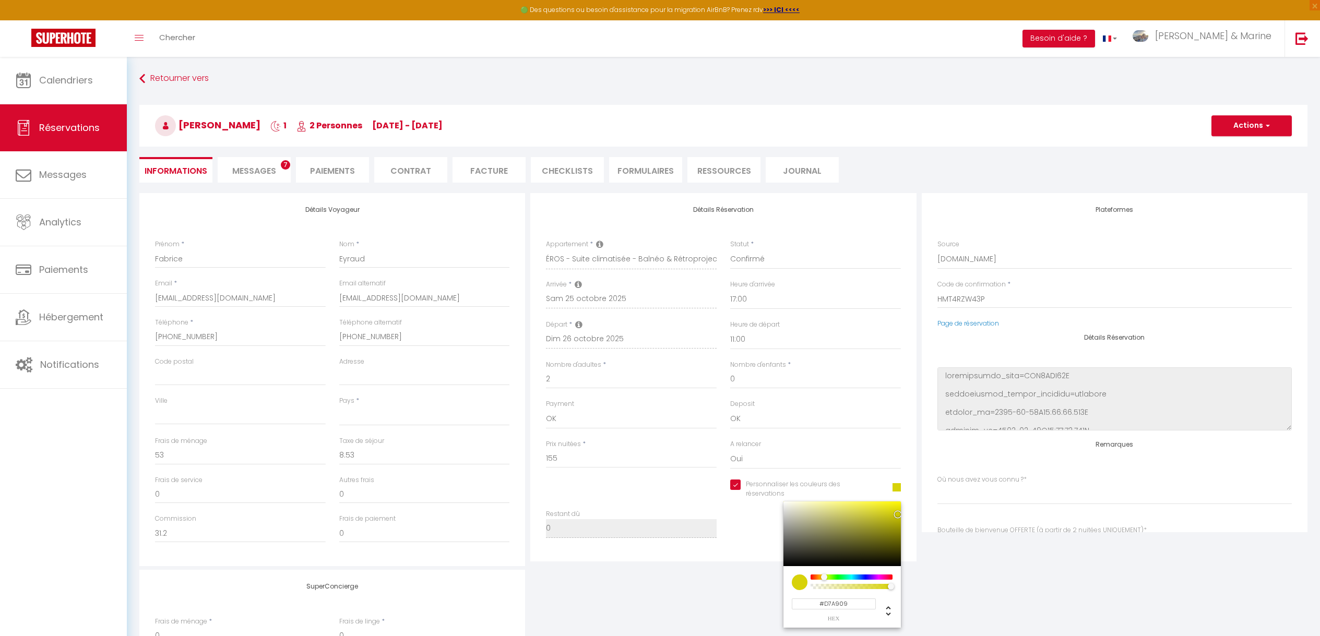
select index
type input "#D7A109"
select select
select index
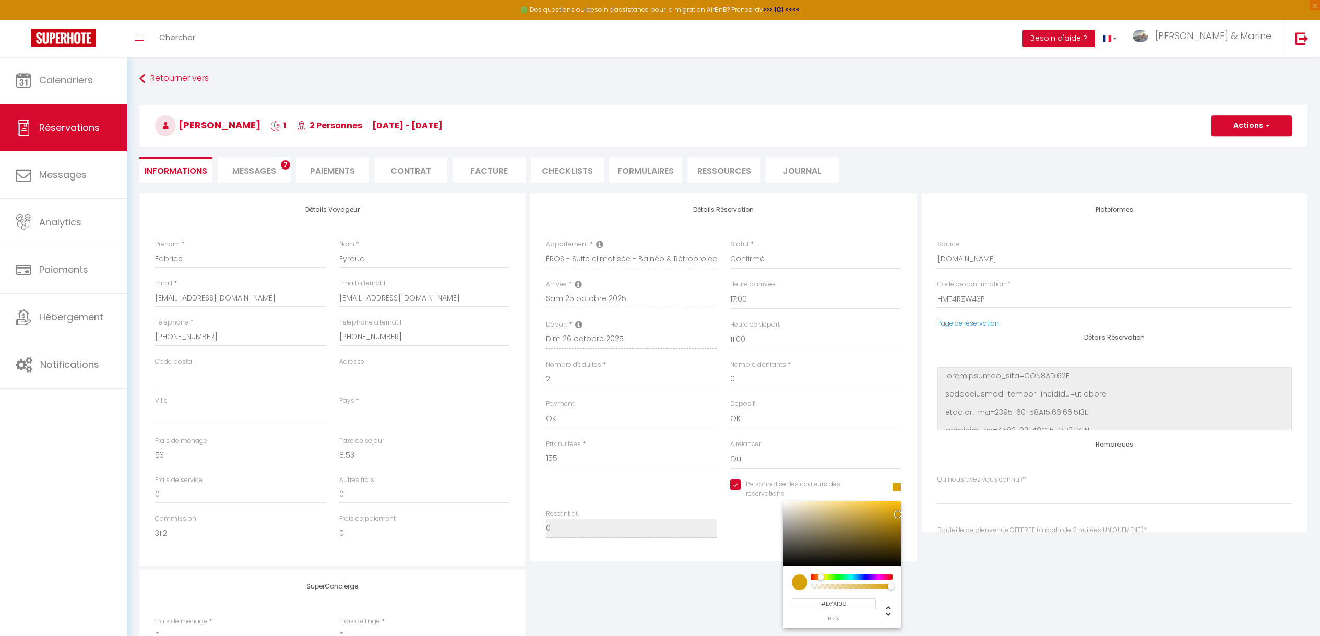
select index
type input "#D79909"
select select
select index
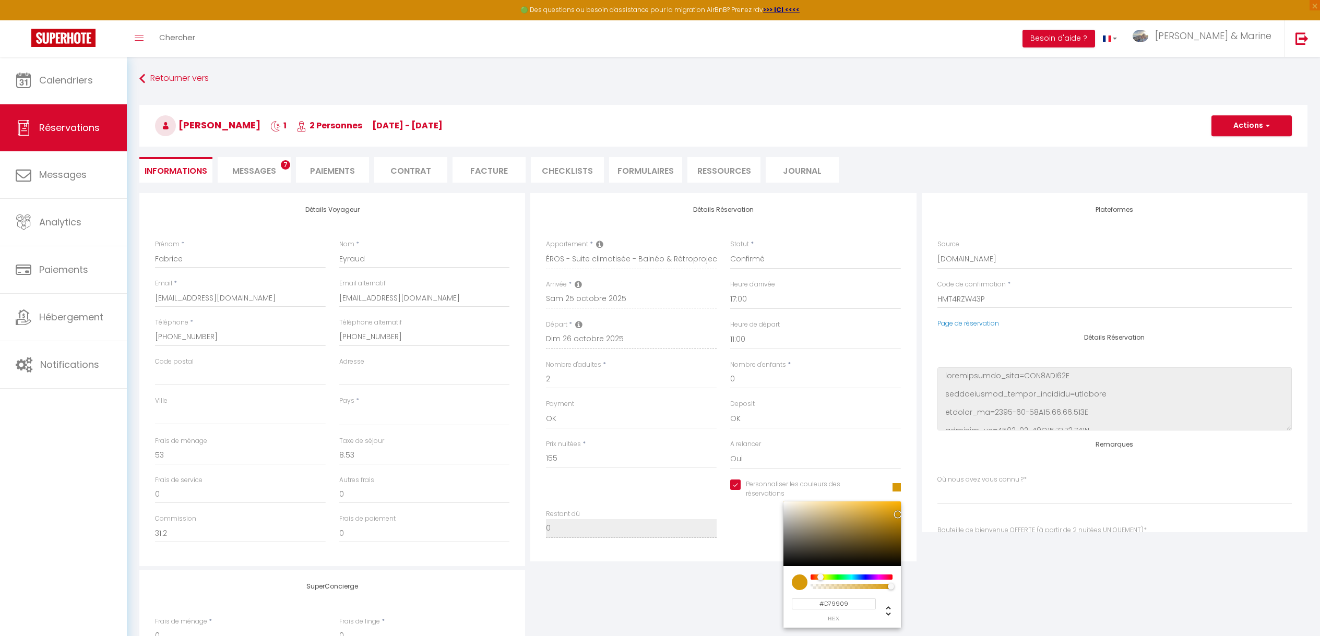
type input "#D79109"
select select
select index
type input "#D78909"
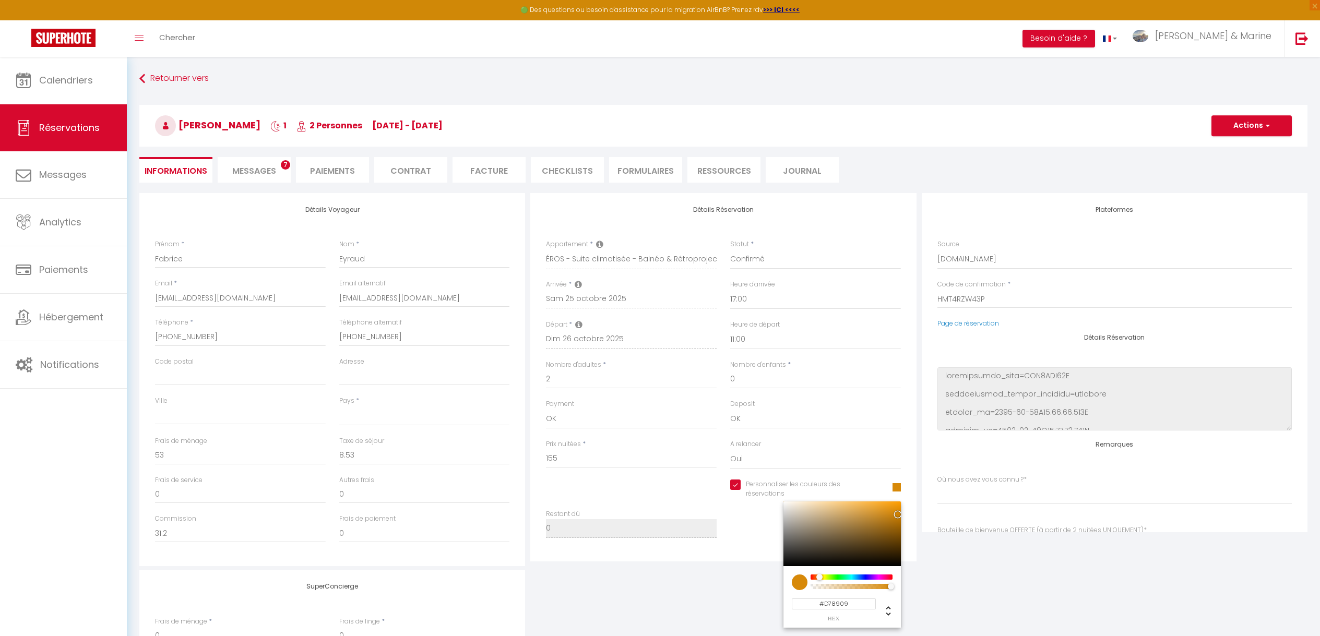
click at [819, 578] on div at bounding box center [852, 577] width 80 height 5
select select
select index
type input "#C98007"
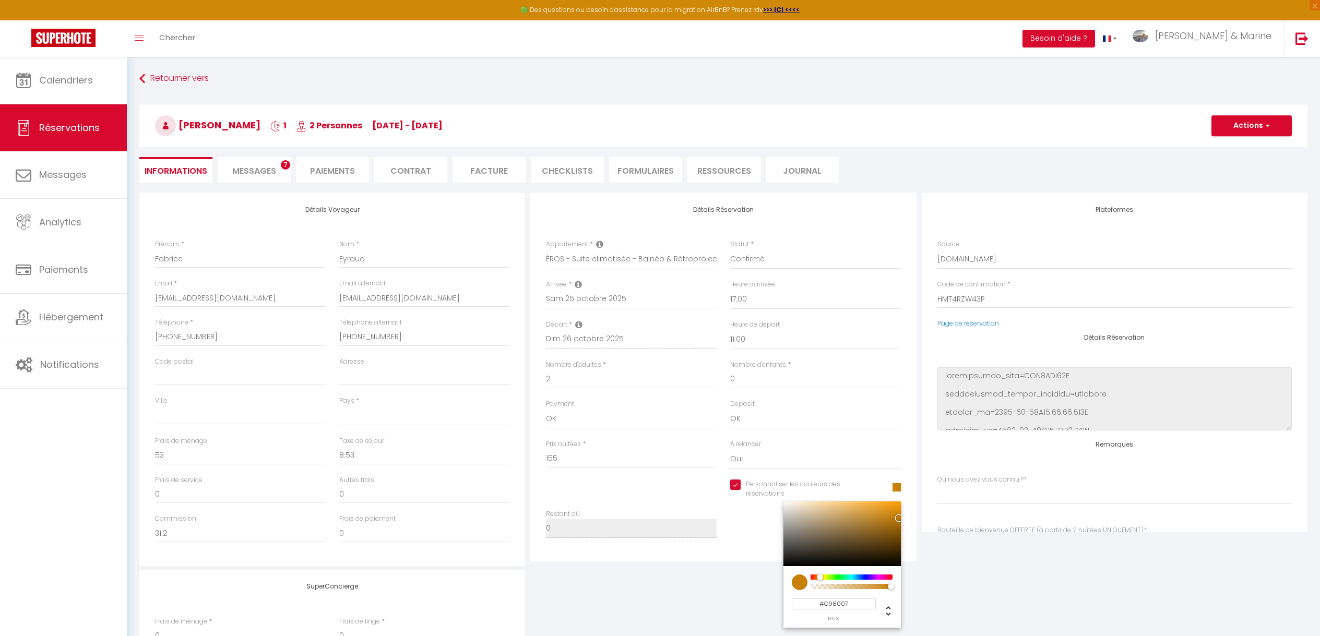
select select
select index
type input "#CB8107"
select select
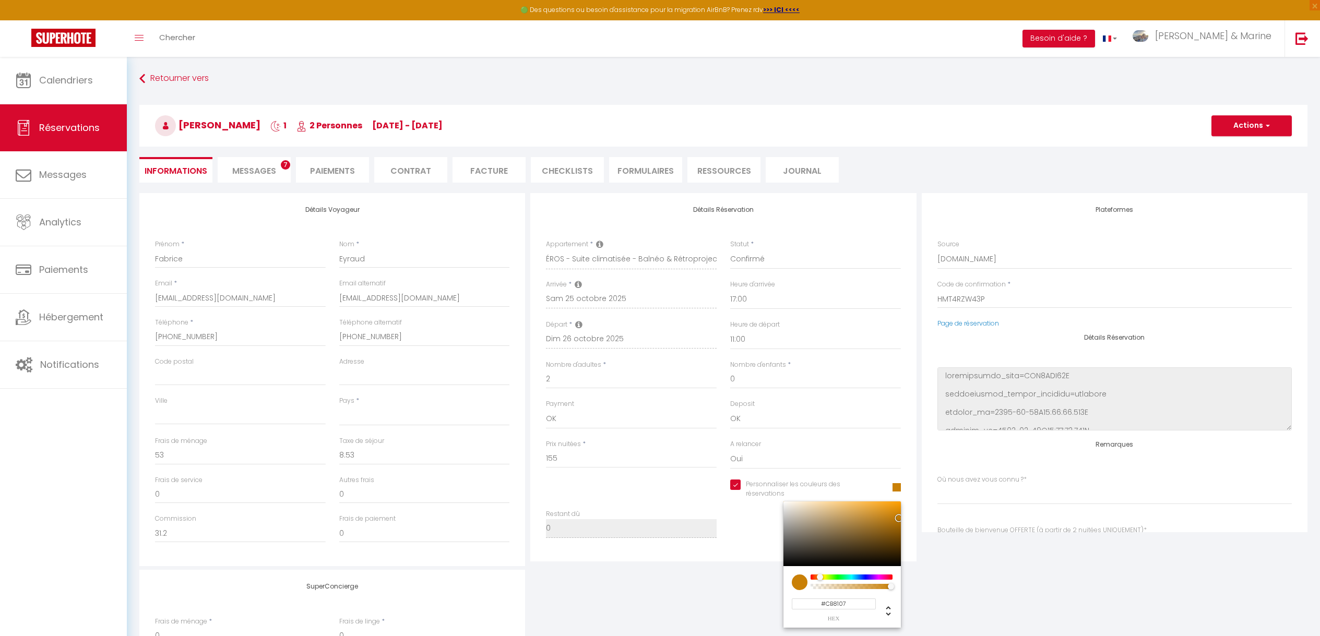
select index
type input "#CF8408"
select select
select index
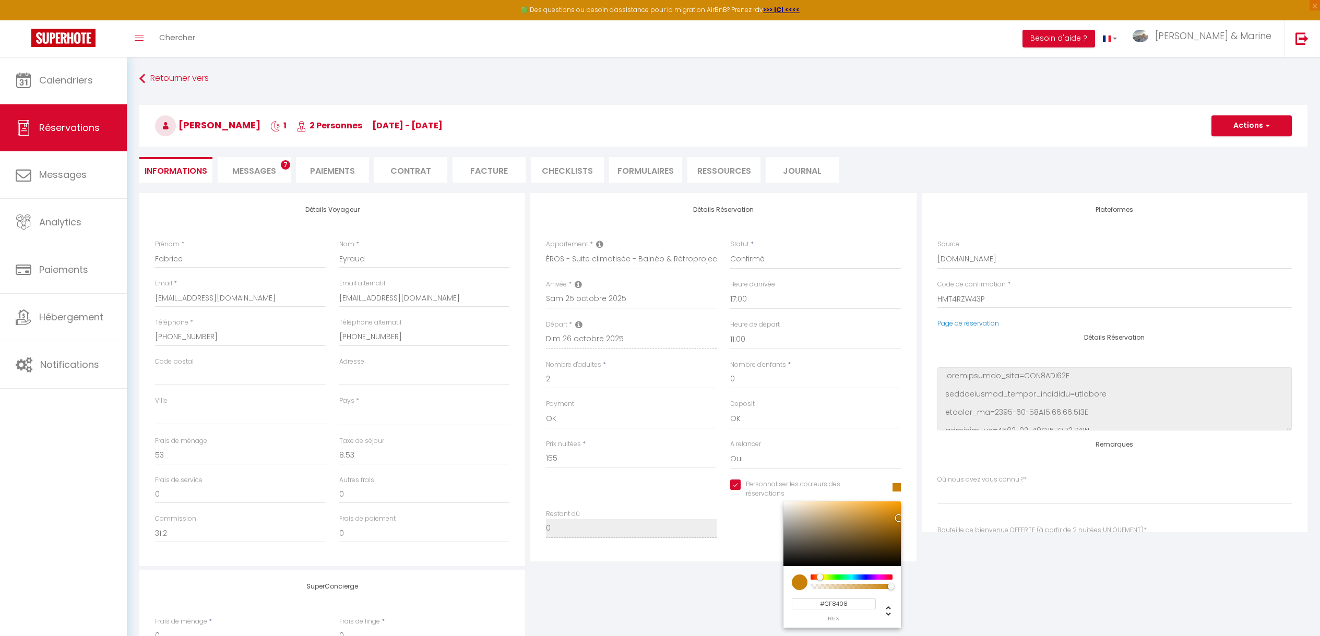
select index
type input "#D38709"
select select
select index
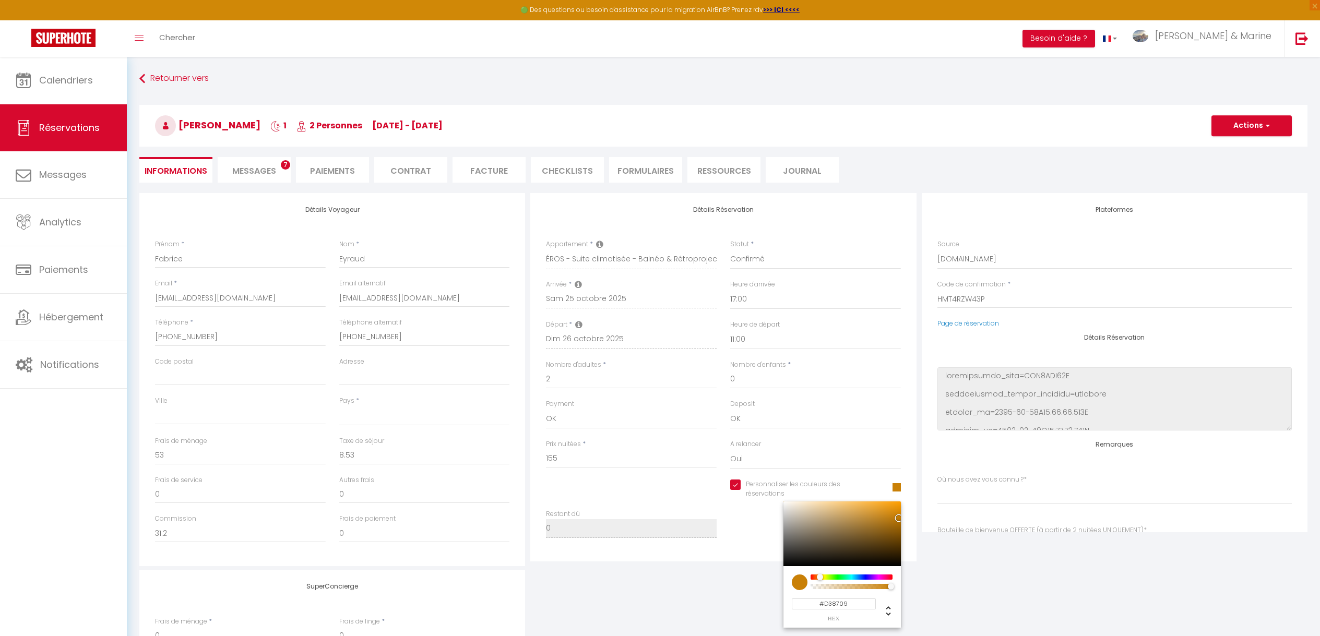
type input "#D88A09"
select select
select index
drag, startPoint x: 896, startPoint y: 515, endPoint x: 869, endPoint y: 506, distance: 27.7
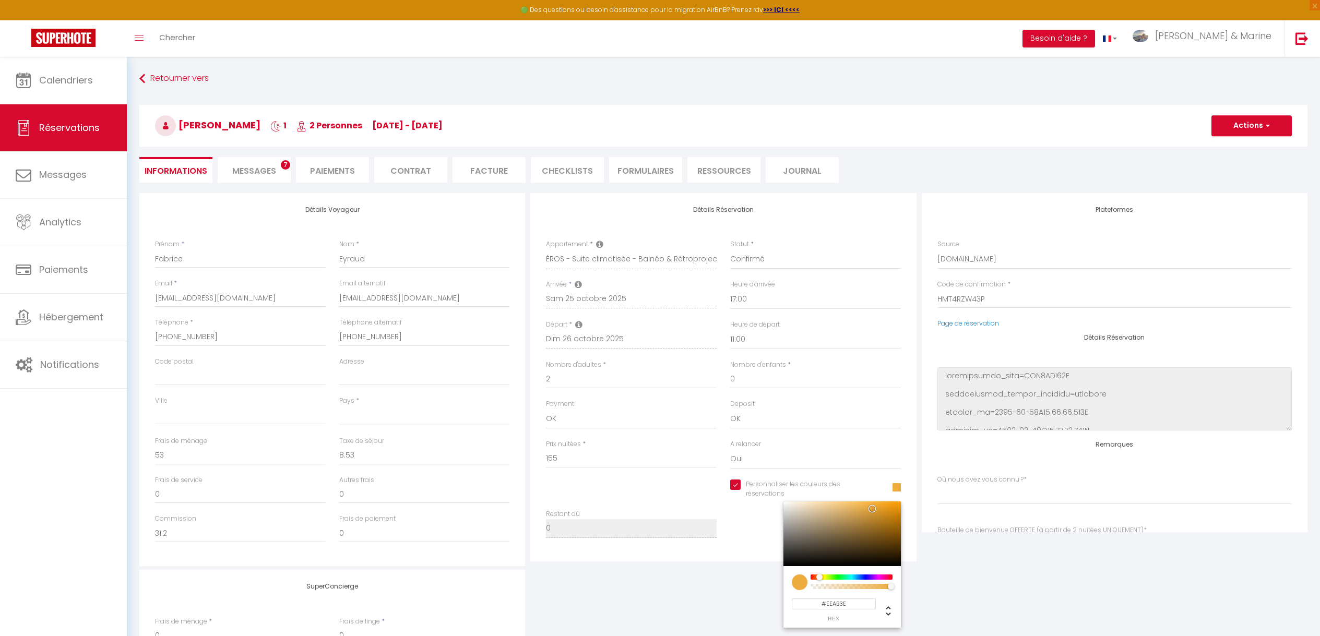
click at [869, 506] on div at bounding box center [872, 509] width 6 height 6
click at [1272, 127] on button "Actions" at bounding box center [1251, 125] width 80 height 21
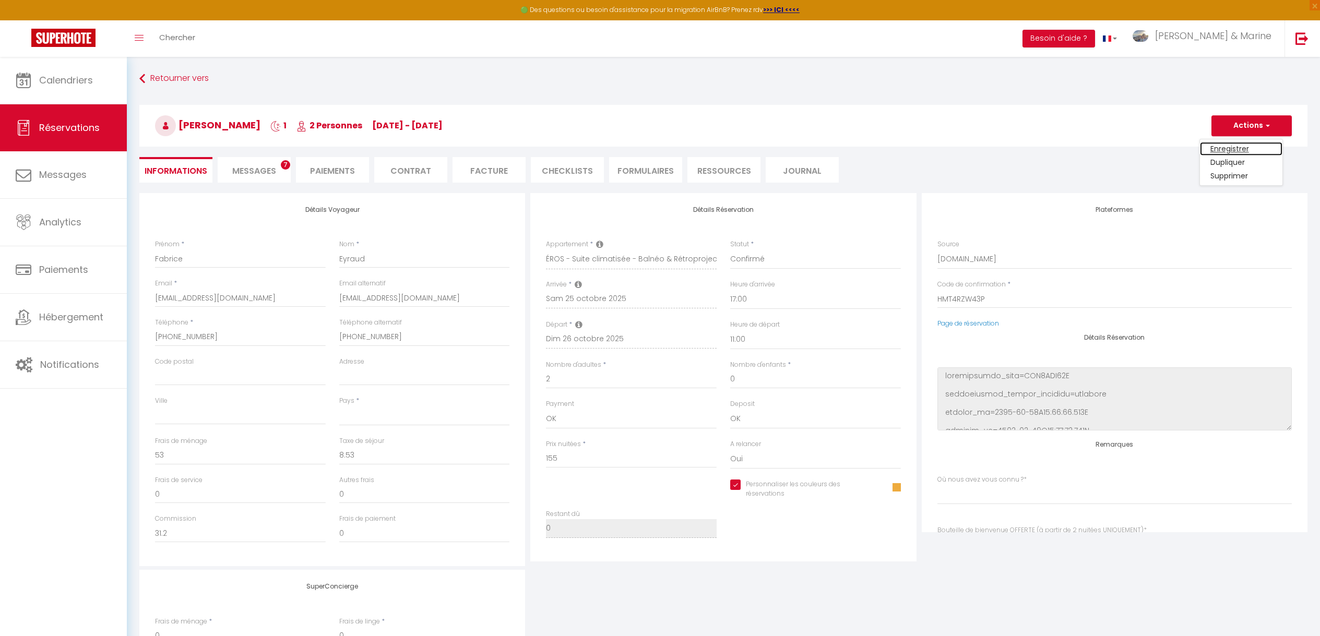
click at [1252, 144] on link "Enregistrer" at bounding box center [1241, 149] width 82 height 14
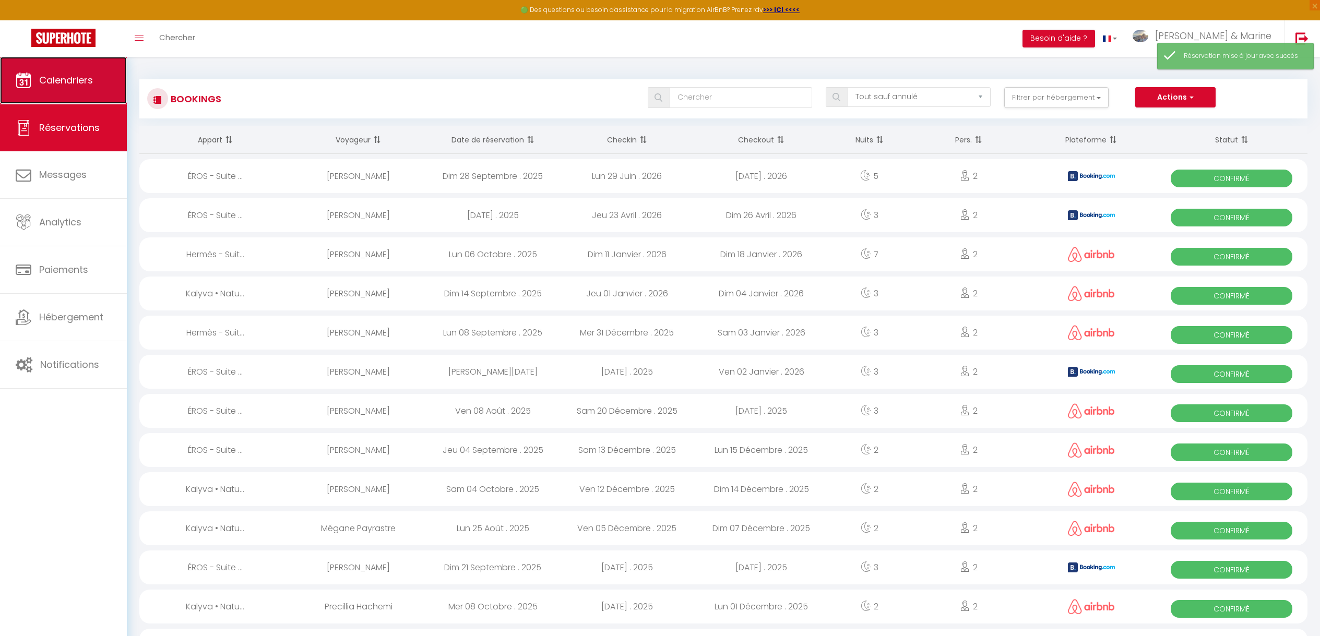
click at [55, 72] on link "Calendriers" at bounding box center [63, 80] width 127 height 47
